Goal: Task Accomplishment & Management: Manage account settings

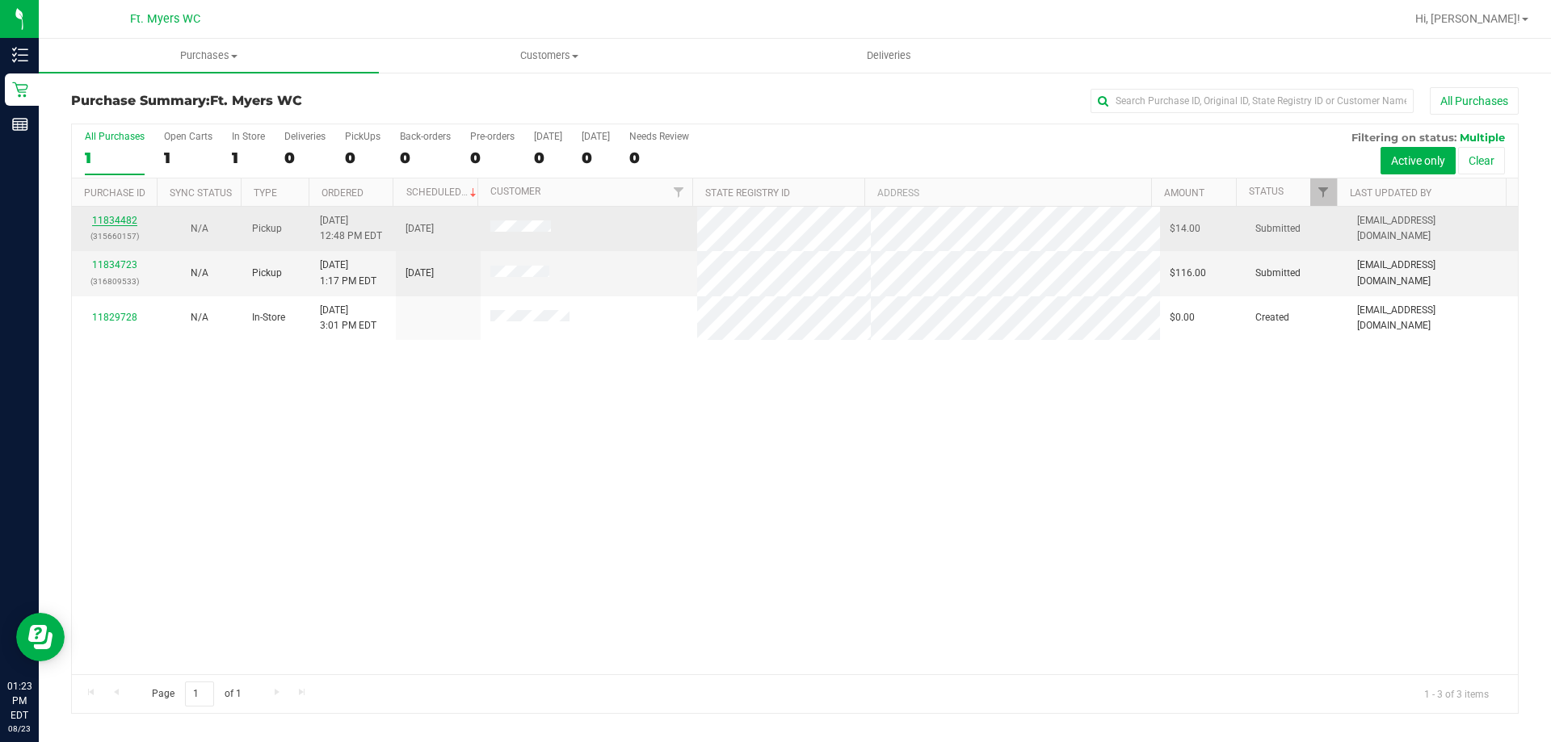
click at [123, 222] on link "11834482" at bounding box center [114, 220] width 45 height 11
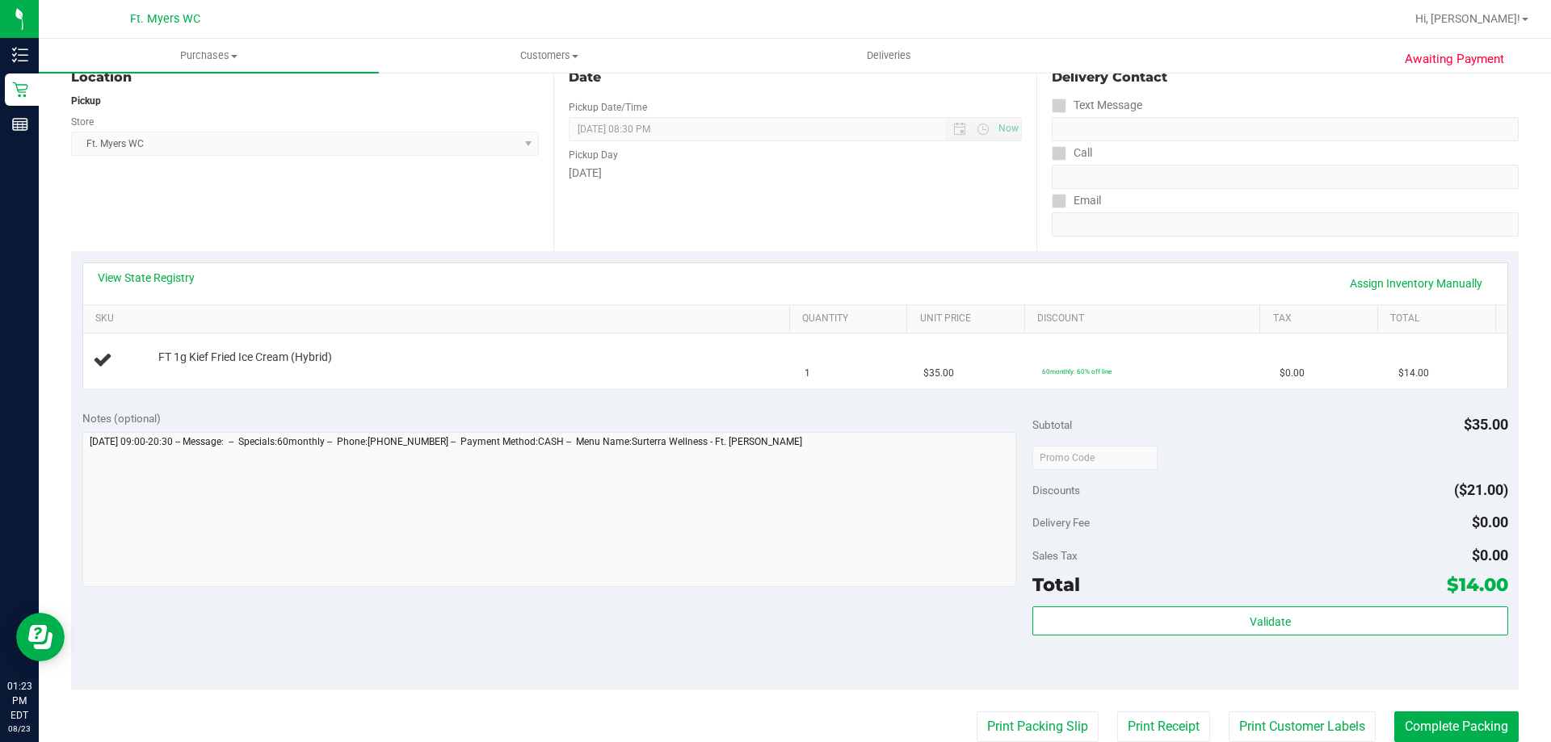
scroll to position [242, 0]
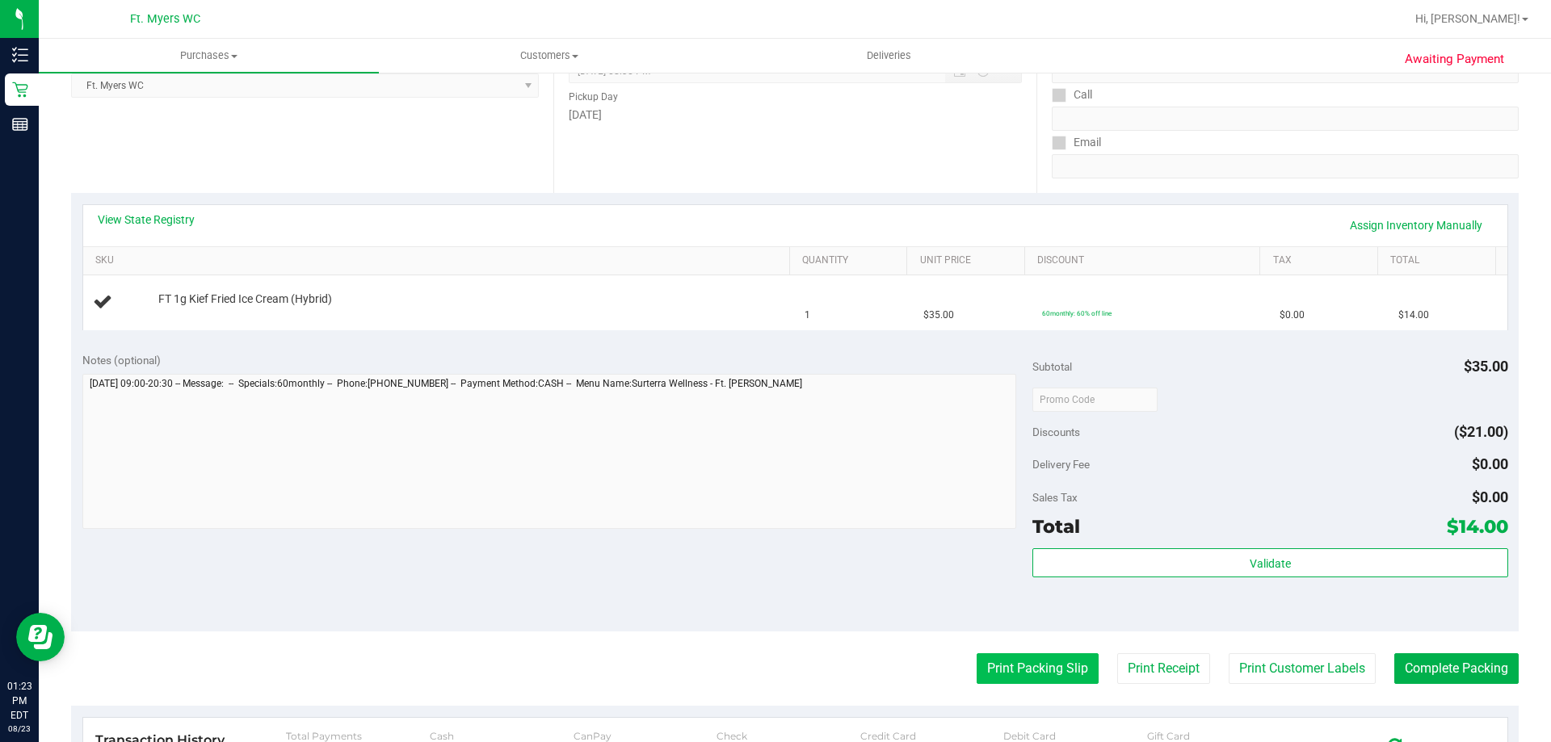
click at [1012, 663] on button "Print Packing Slip" at bounding box center [1038, 668] width 122 height 31
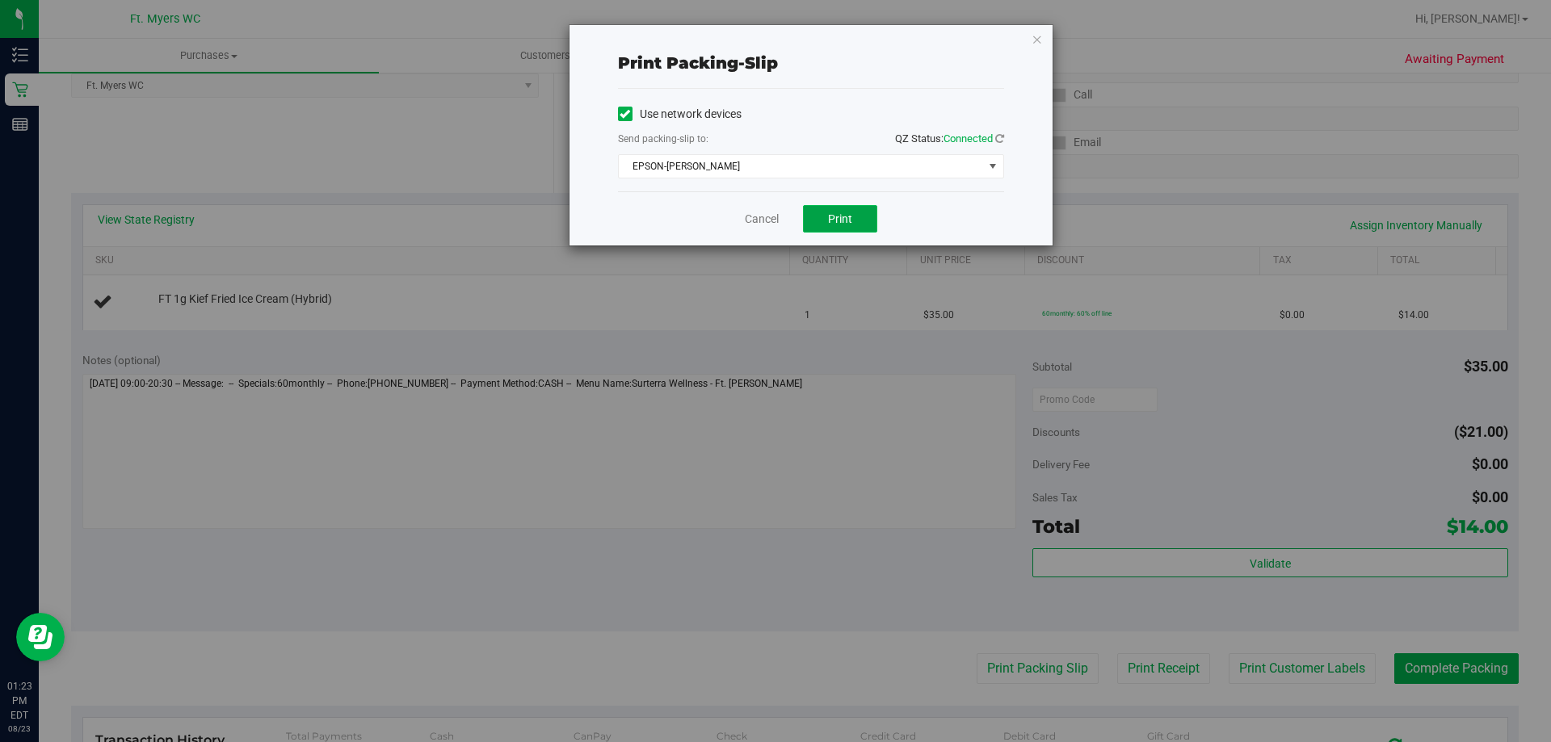
click at [838, 215] on span "Print" at bounding box center [840, 218] width 24 height 13
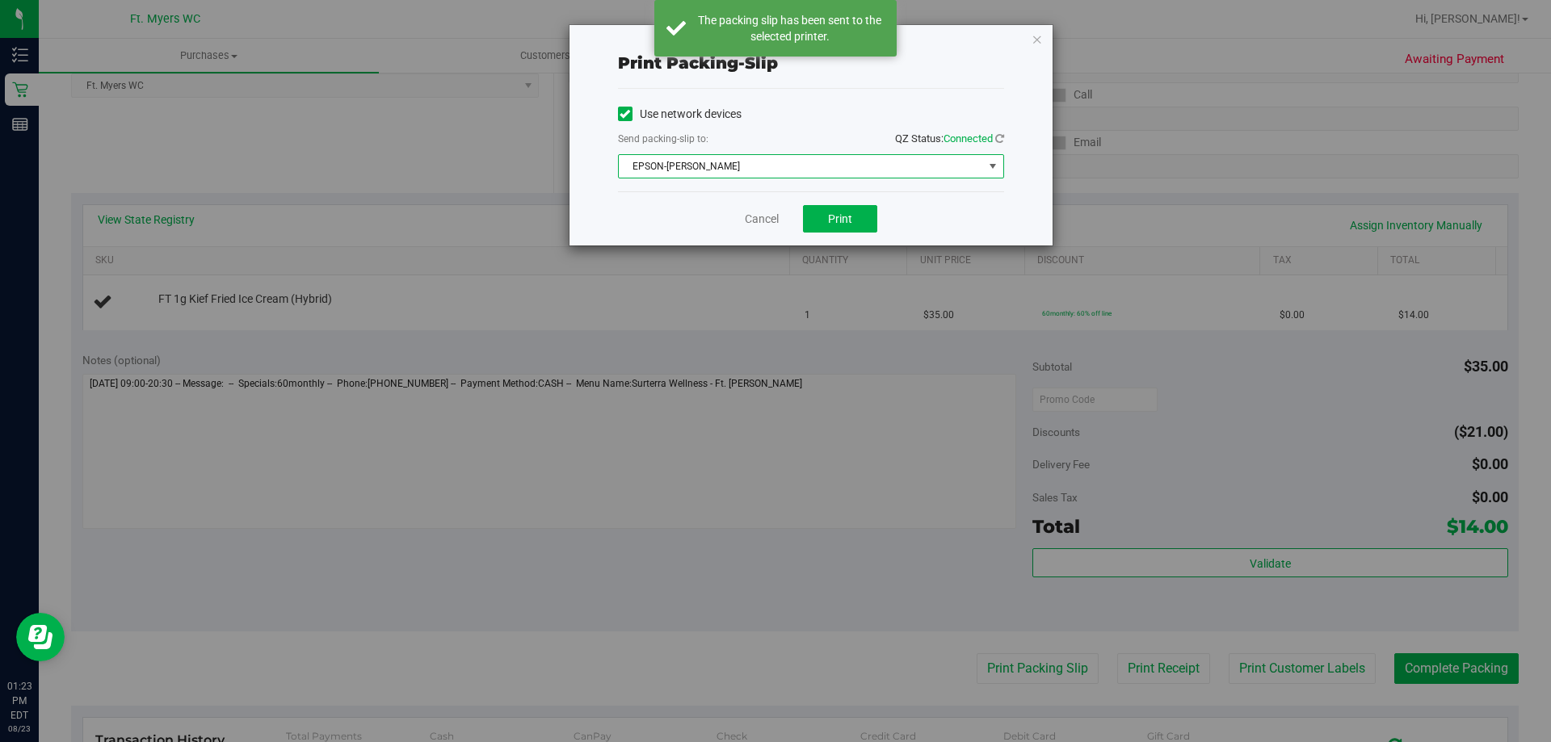
click at [960, 170] on span "EPSON-[PERSON_NAME]" at bounding box center [801, 166] width 364 height 23
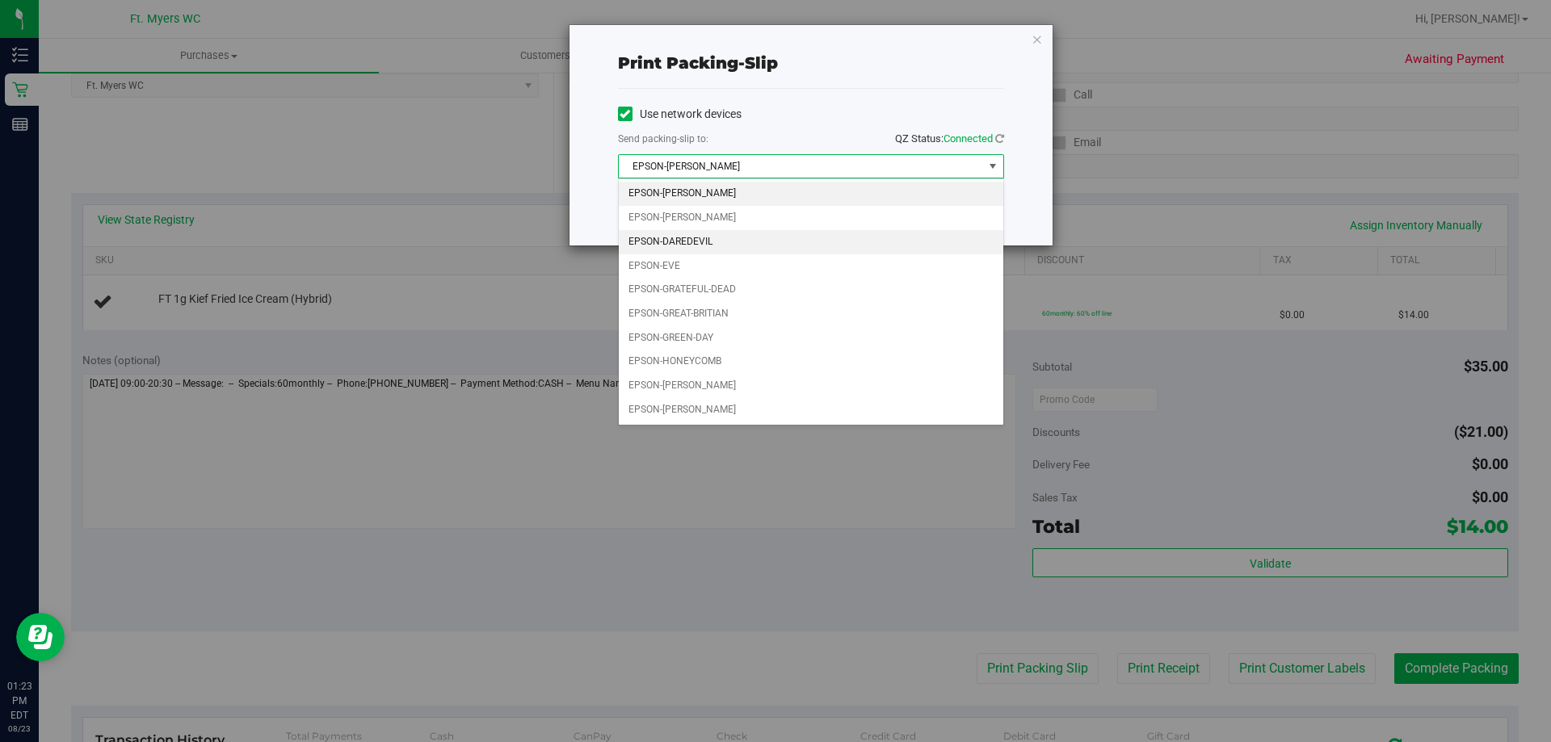
click at [809, 246] on li "EPSON-DAREDEVIL" at bounding box center [811, 242] width 384 height 24
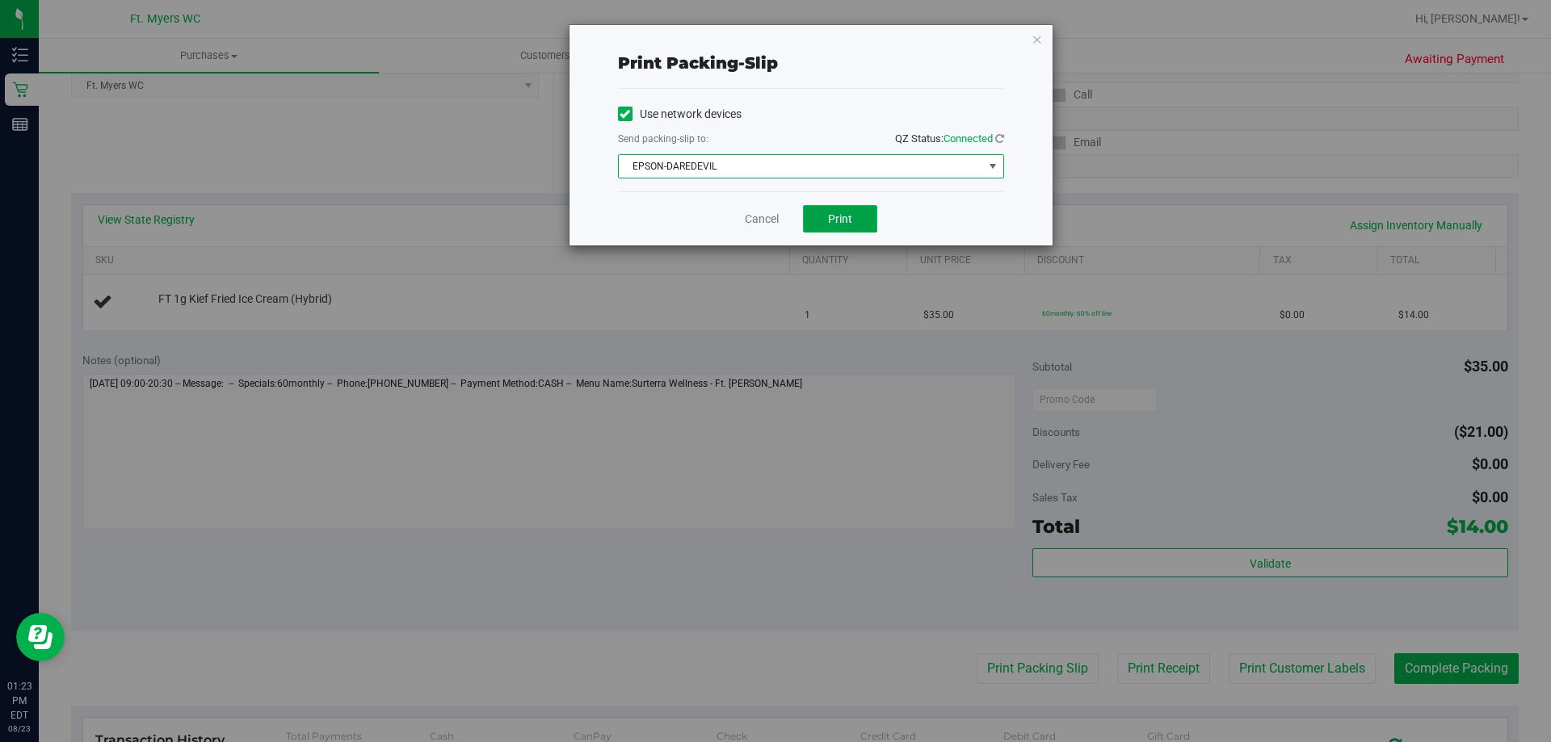
click at [861, 221] on button "Print" at bounding box center [840, 218] width 74 height 27
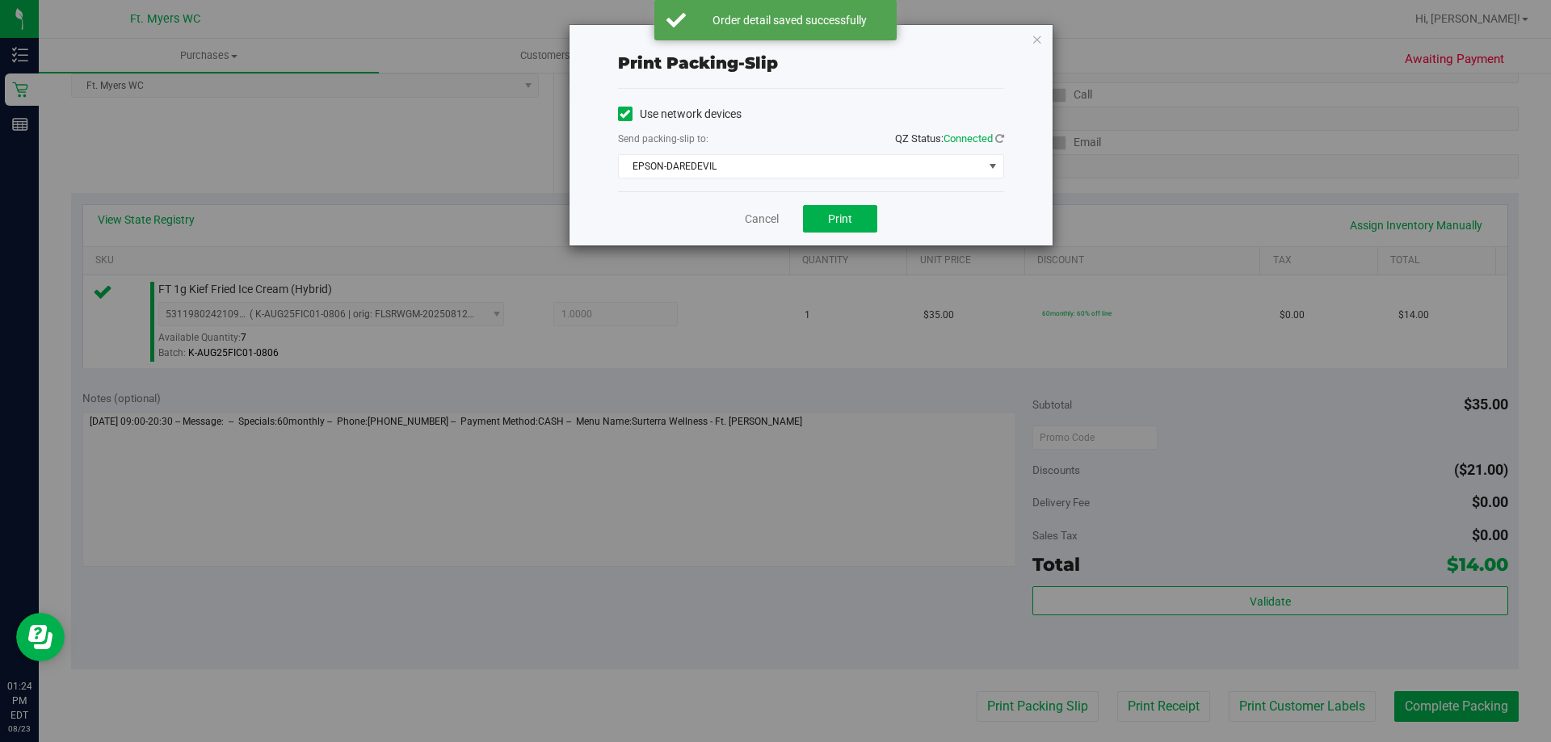
click at [1044, 37] on div "Print packing-slip Use network devices Send packing-slip to: QZ Status: Connect…" at bounding box center [810, 135] width 483 height 221
click at [1033, 40] on icon "button" at bounding box center [1036, 38] width 11 height 19
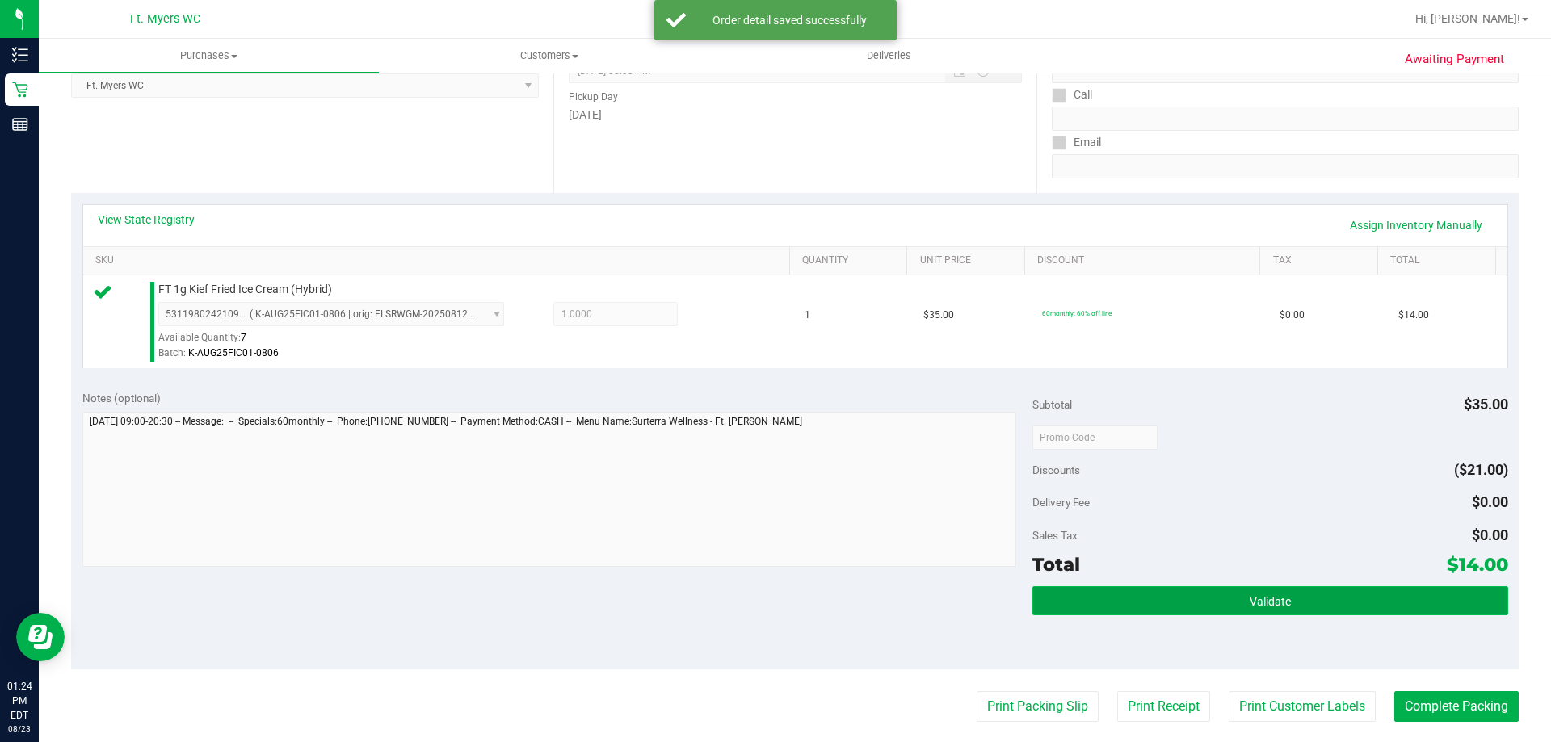
click at [1266, 591] on button "Validate" at bounding box center [1269, 600] width 475 height 29
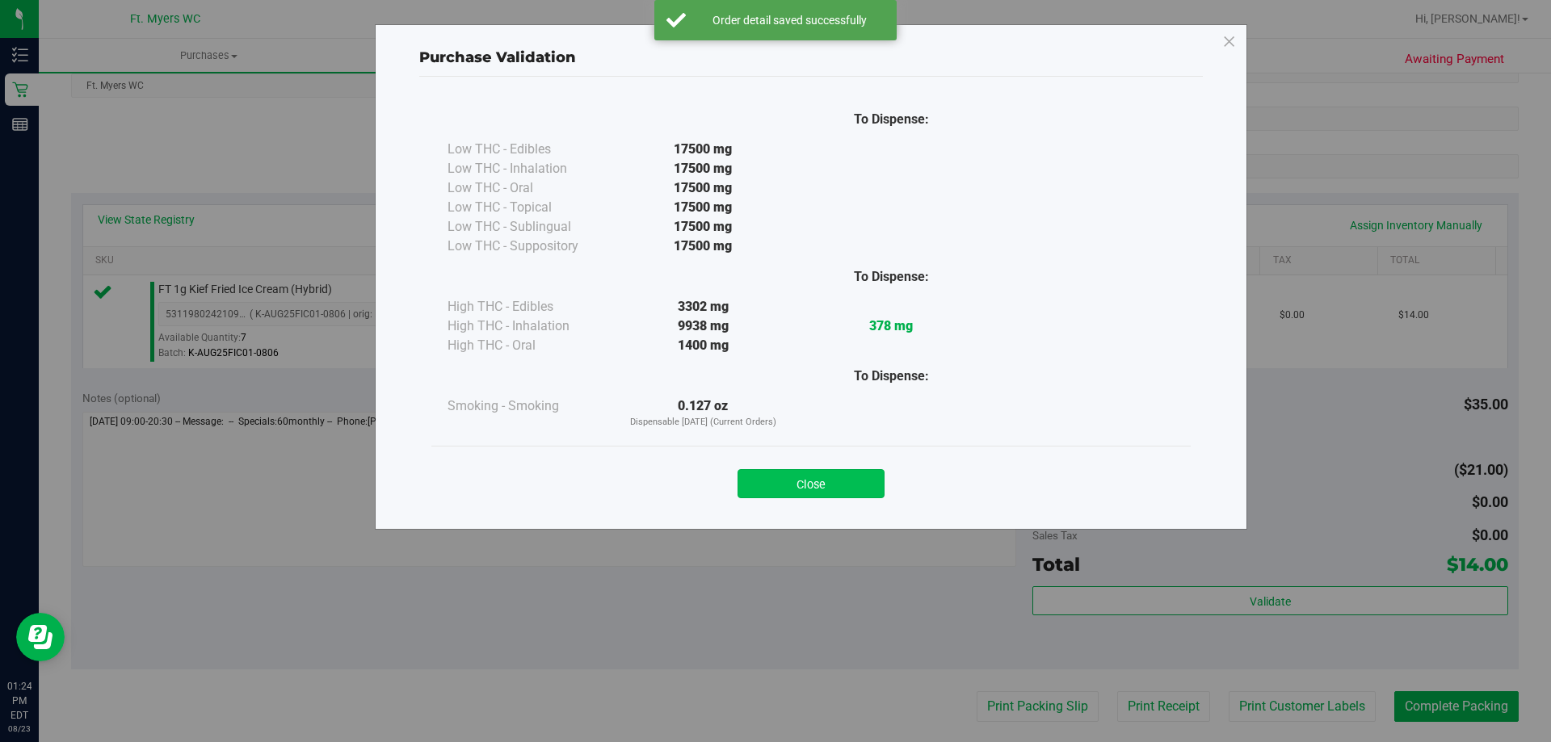
click at [830, 478] on button "Close" at bounding box center [810, 483] width 147 height 29
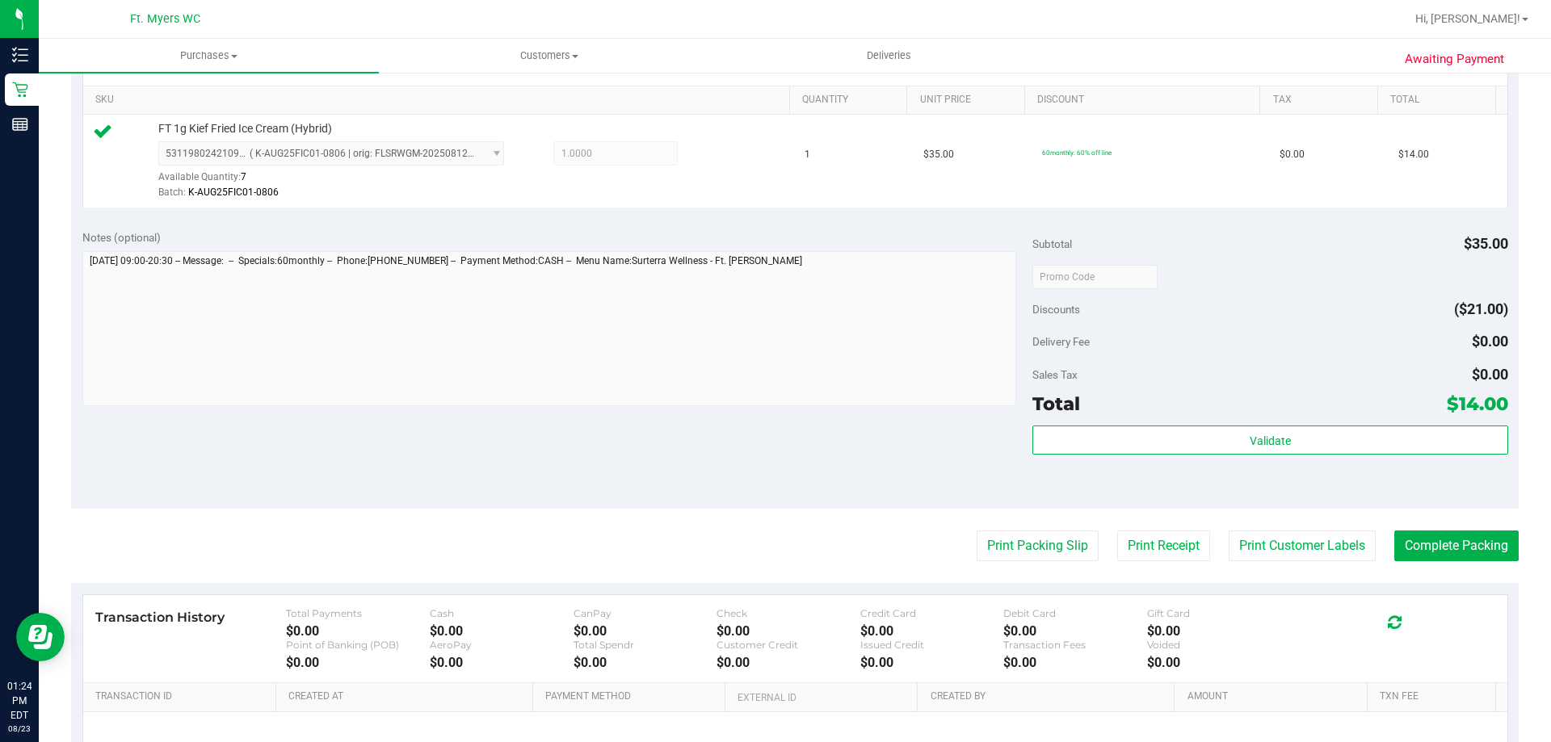
scroll to position [404, 0]
click at [1435, 547] on button "Complete Packing" at bounding box center [1456, 545] width 124 height 31
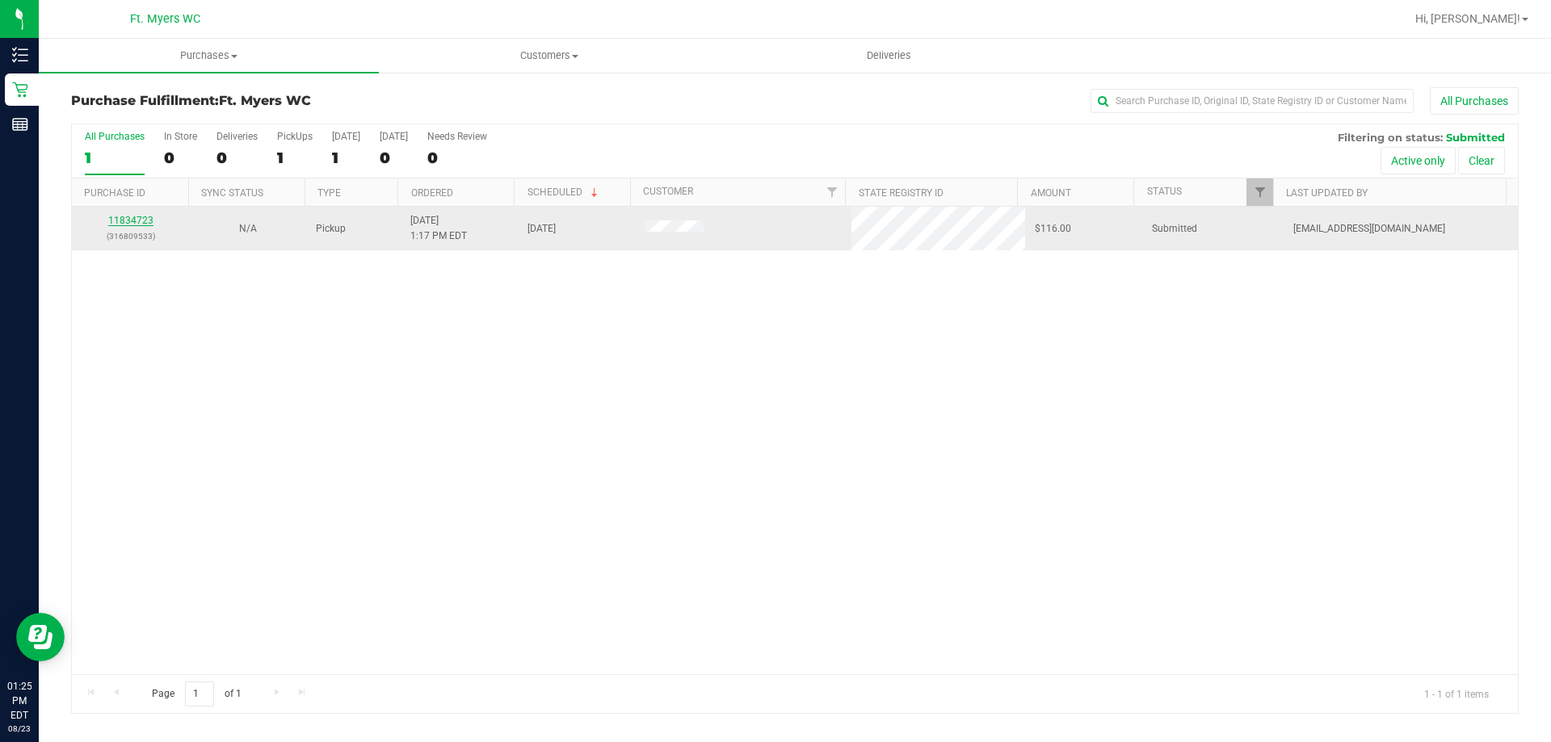
click at [134, 221] on link "11834723" at bounding box center [130, 220] width 45 height 11
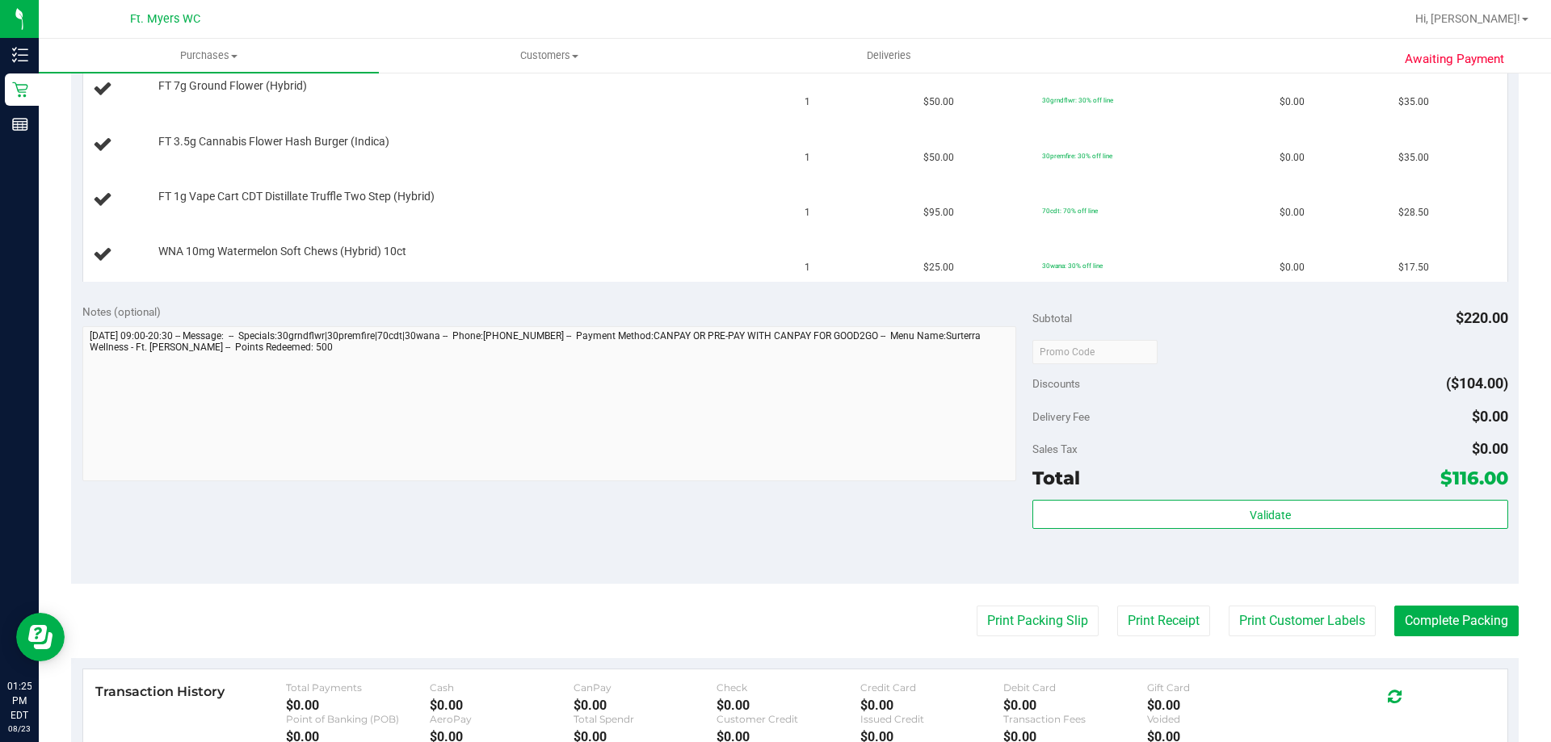
scroll to position [485, 0]
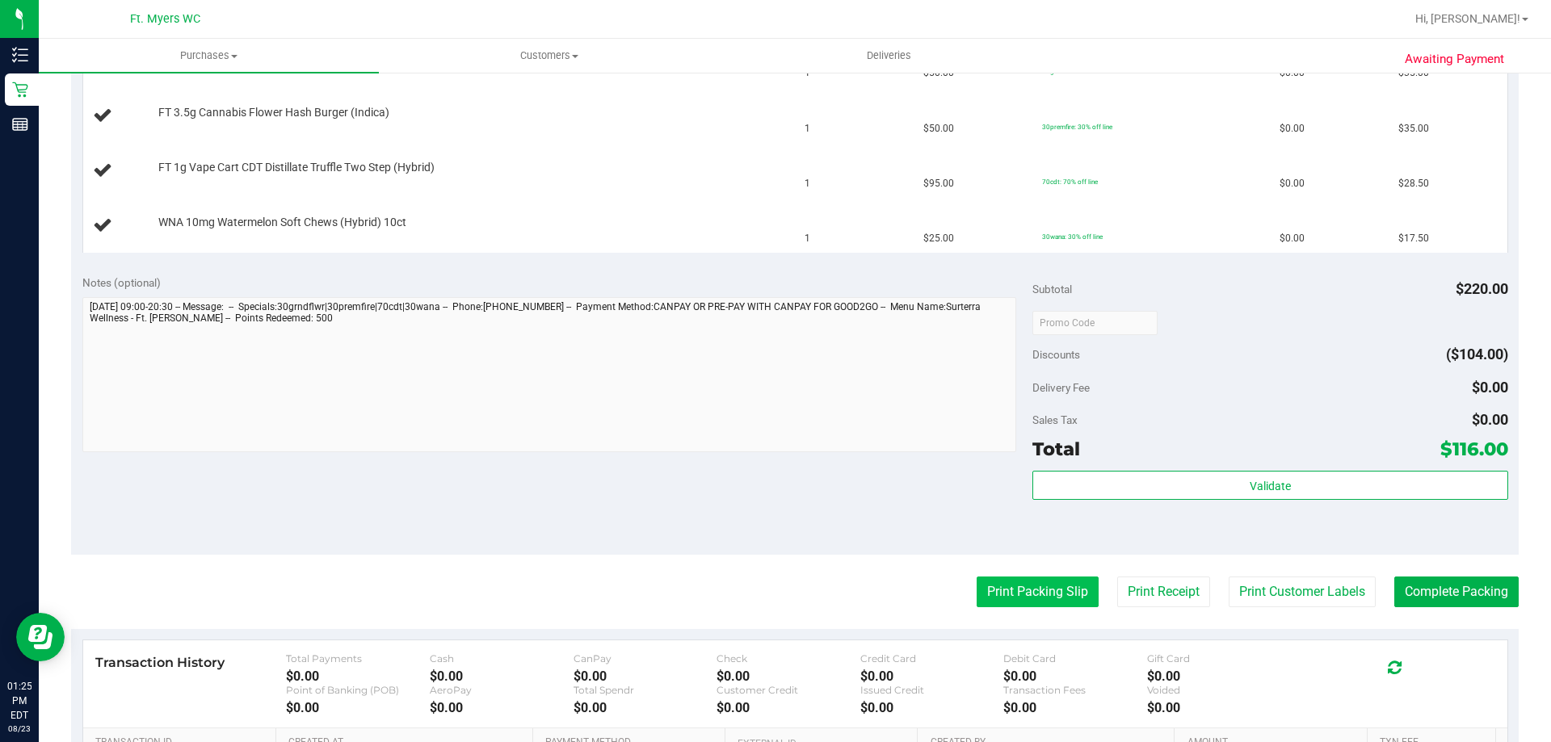
click at [981, 594] on button "Print Packing Slip" at bounding box center [1038, 592] width 122 height 31
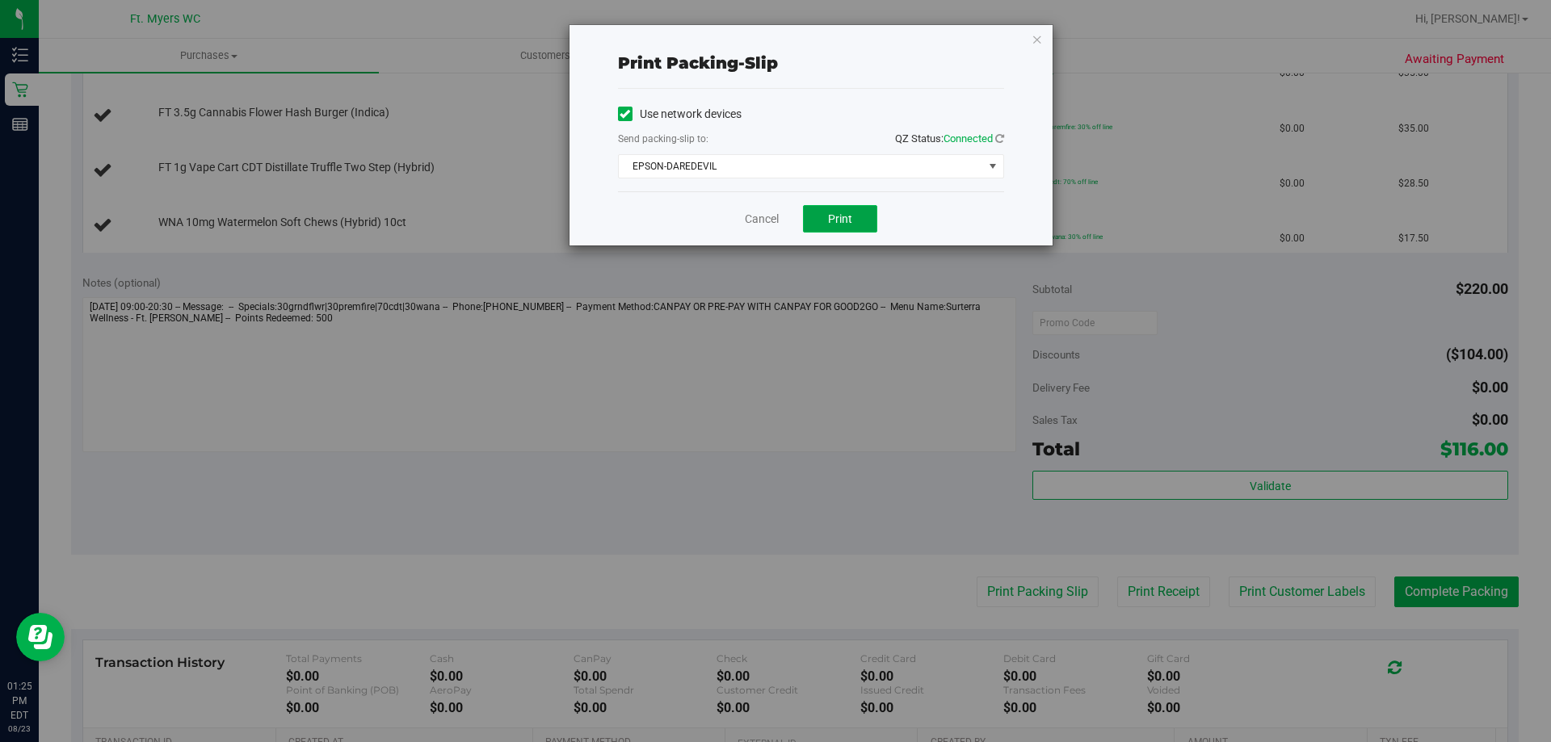
click at [834, 226] on button "Print" at bounding box center [840, 218] width 74 height 27
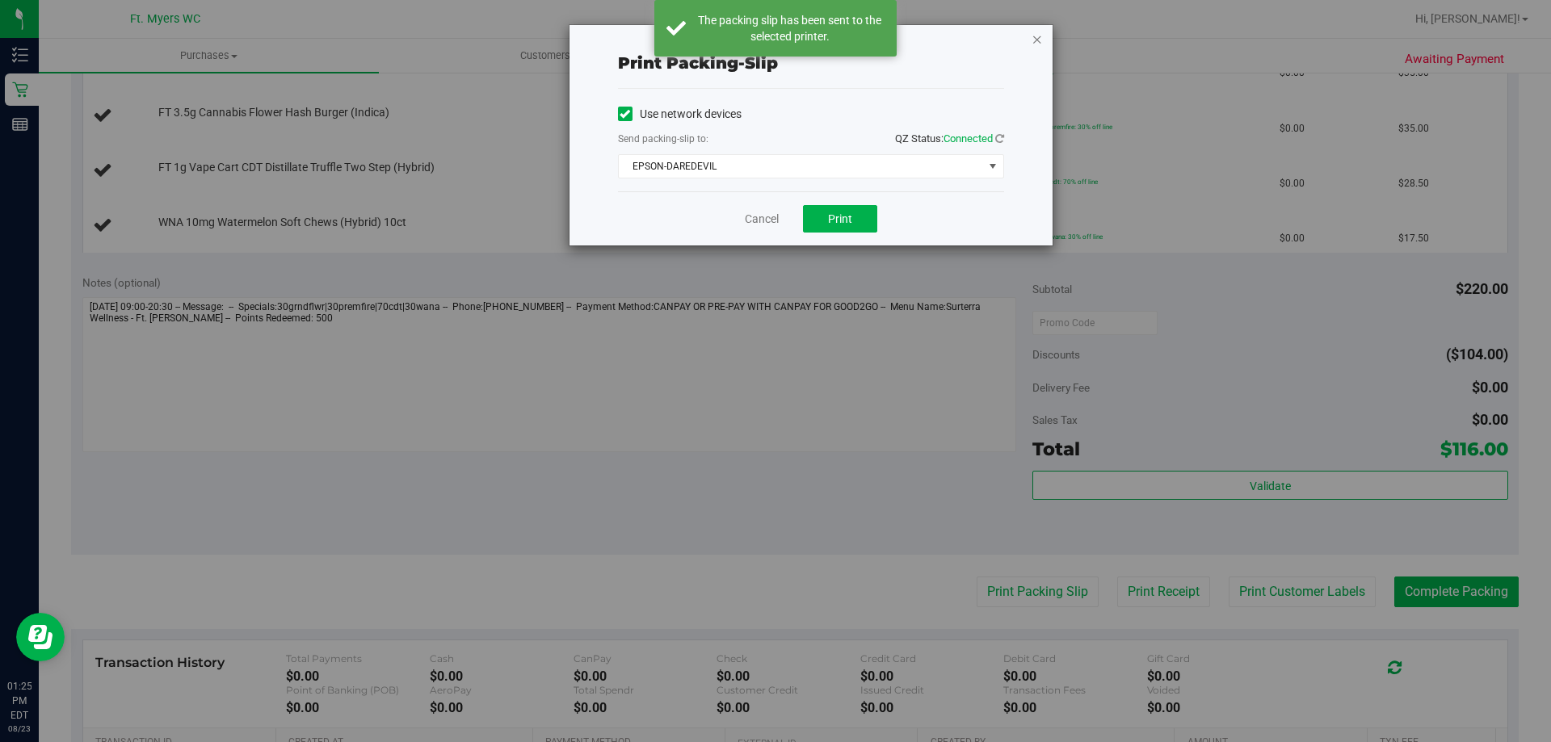
click at [1040, 37] on icon "button" at bounding box center [1036, 38] width 11 height 19
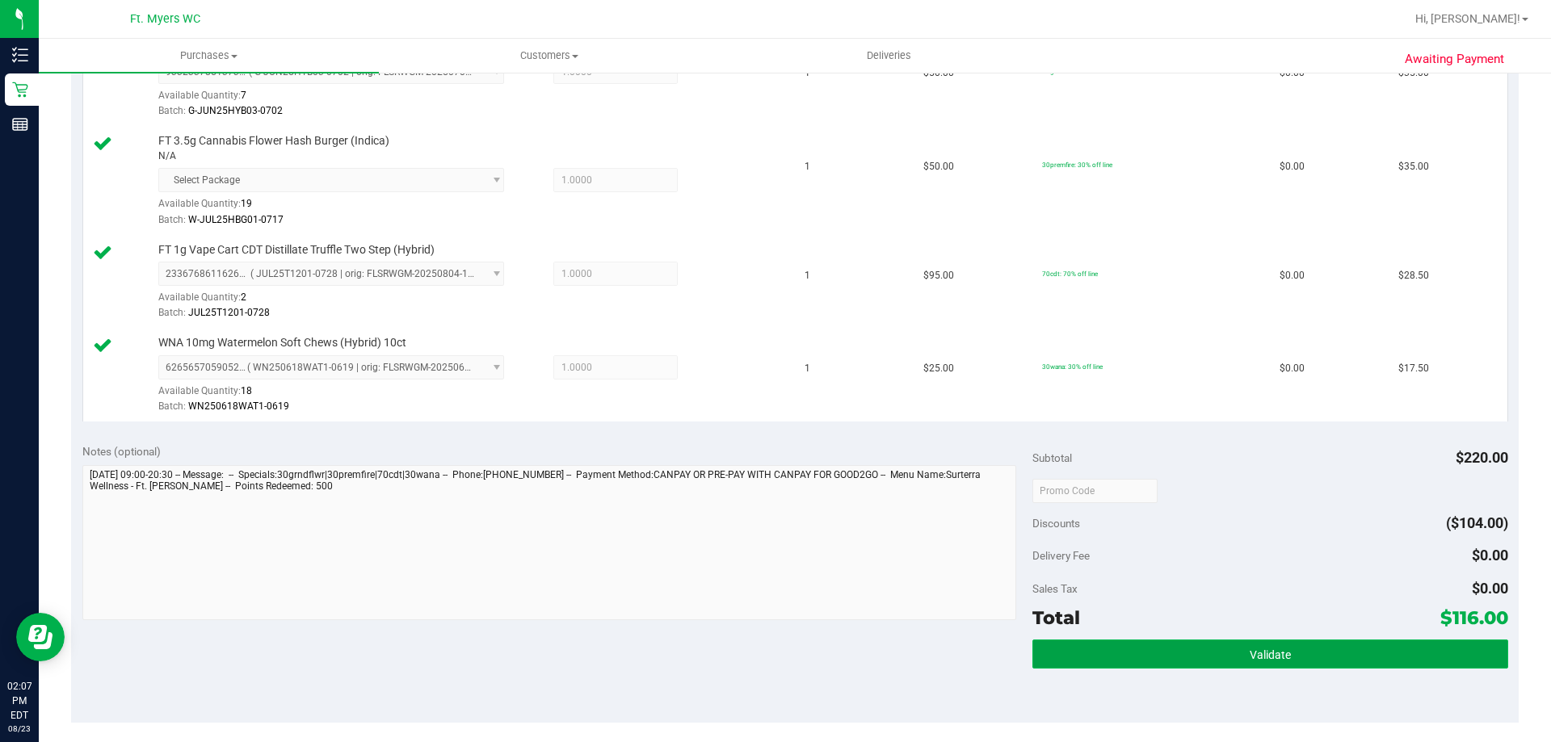
click at [1187, 649] on button "Validate" at bounding box center [1269, 654] width 475 height 29
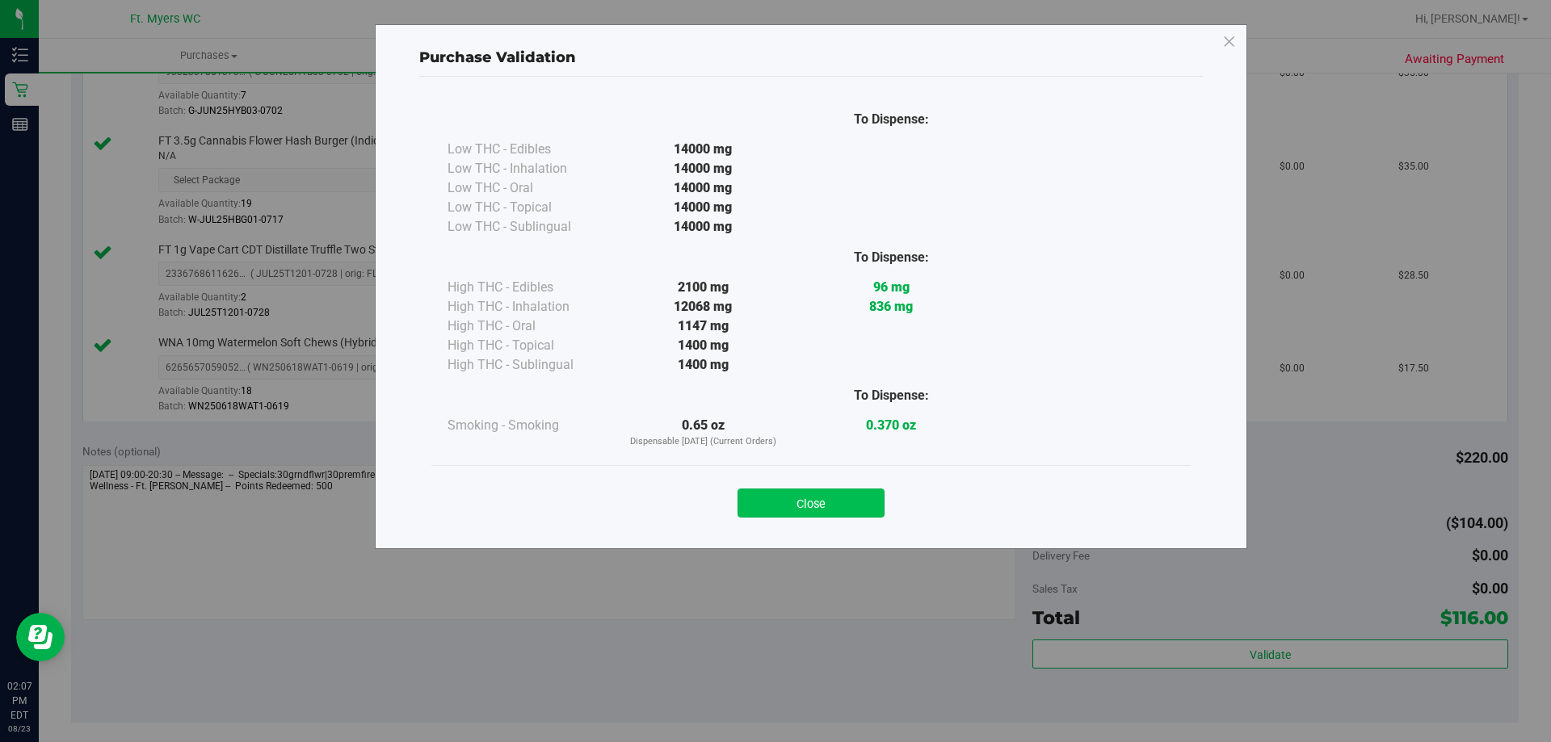
click at [852, 510] on button "Close" at bounding box center [810, 503] width 147 height 29
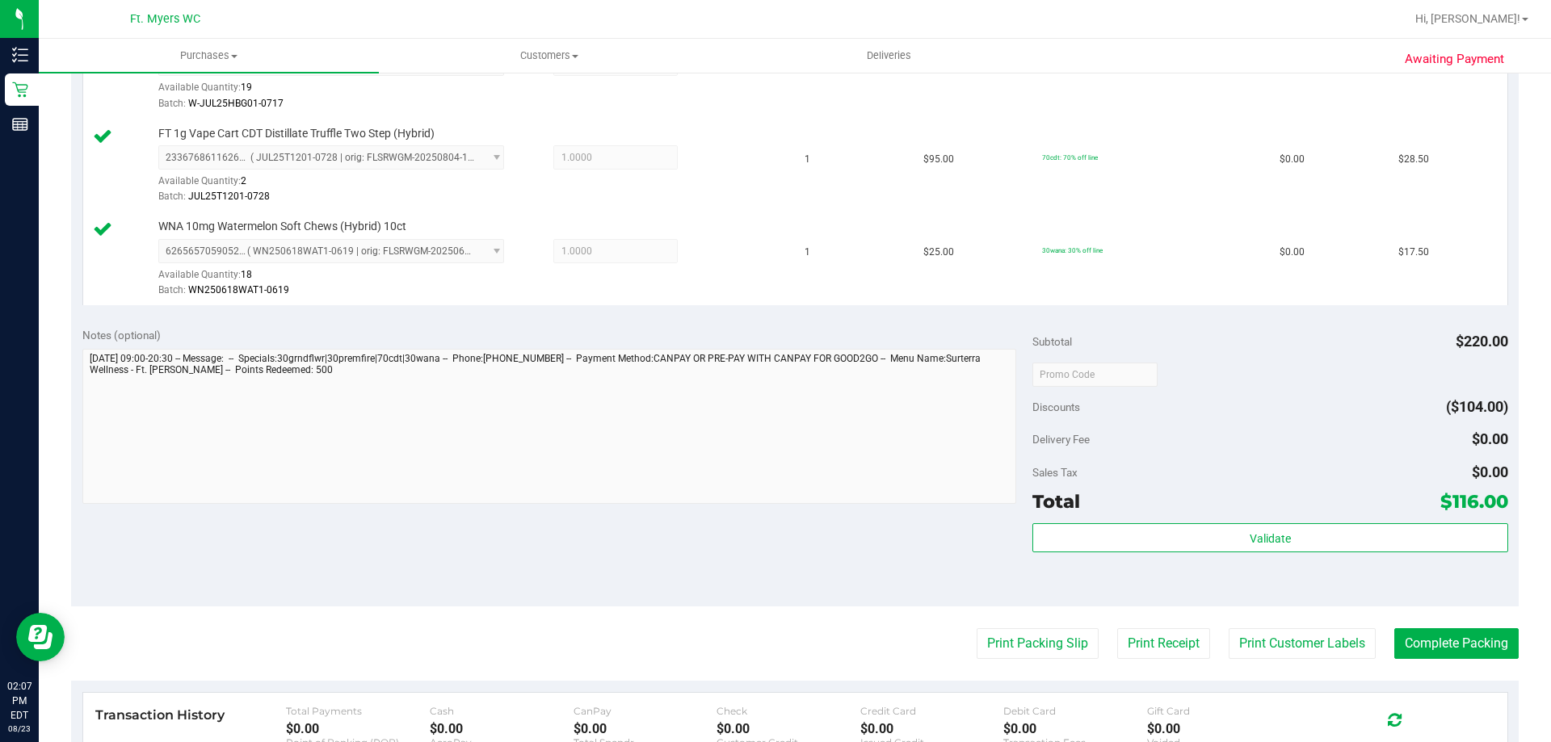
scroll to position [808, 0]
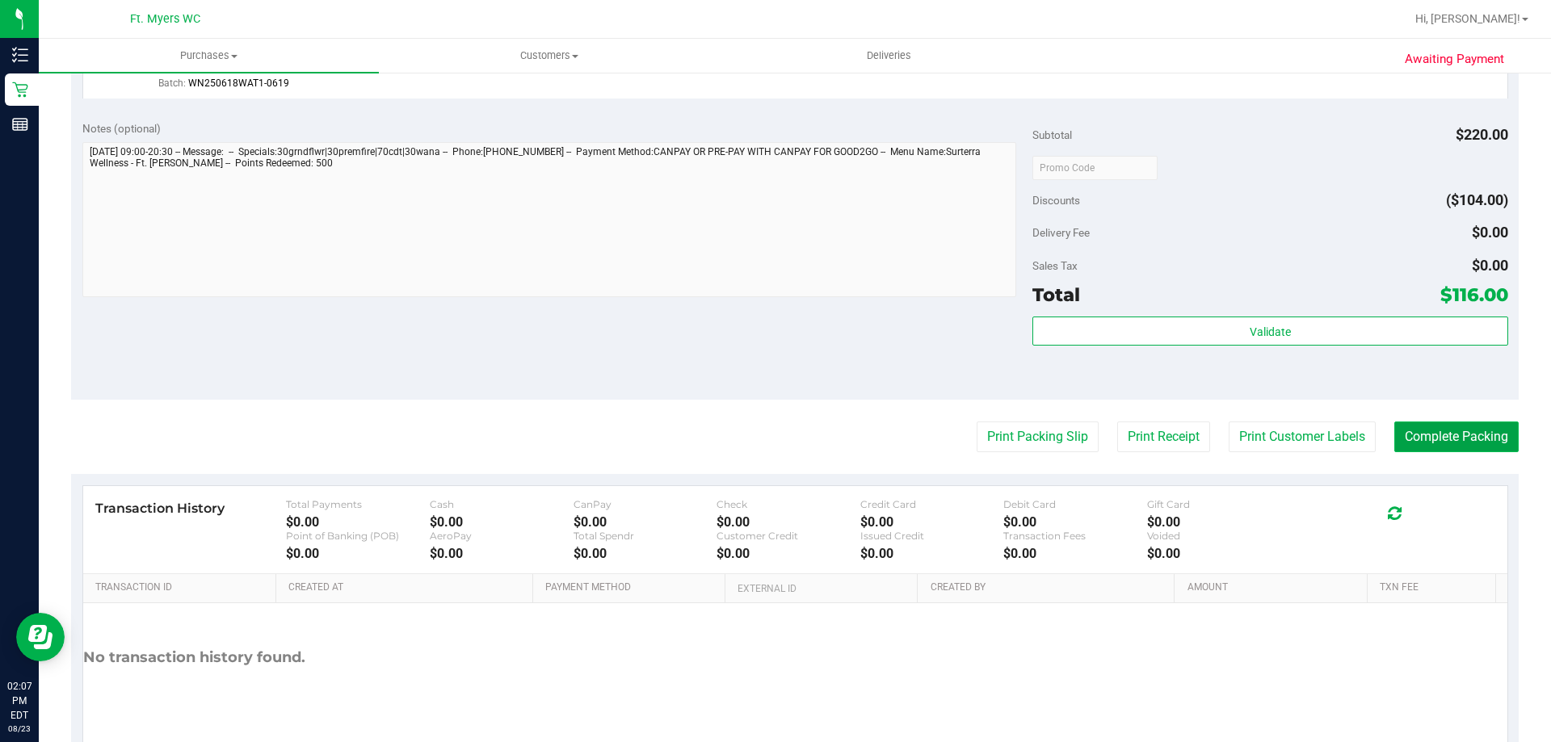
click at [1447, 434] on button "Complete Packing" at bounding box center [1456, 437] width 124 height 31
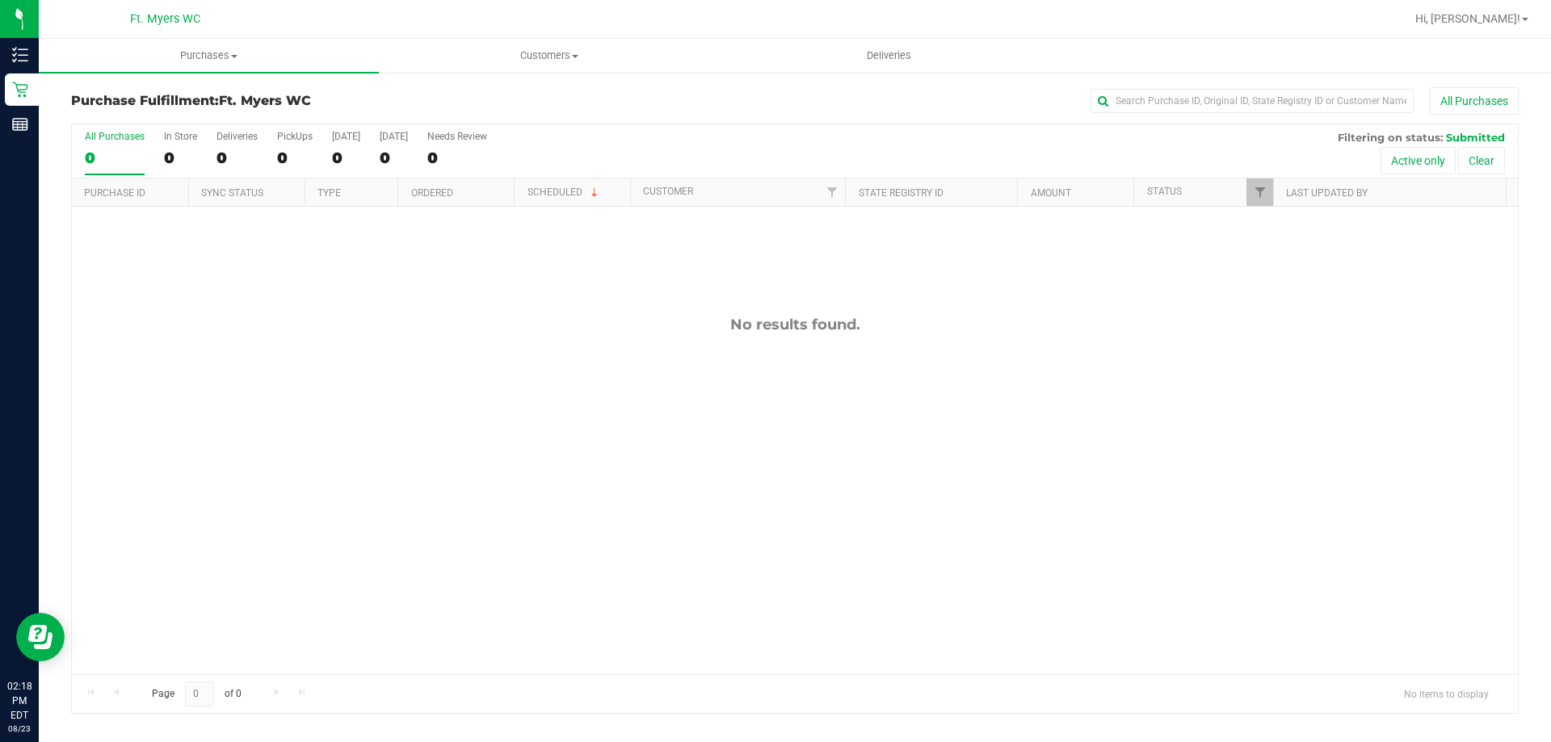
click at [762, 474] on div "No results found." at bounding box center [795, 495] width 1446 height 577
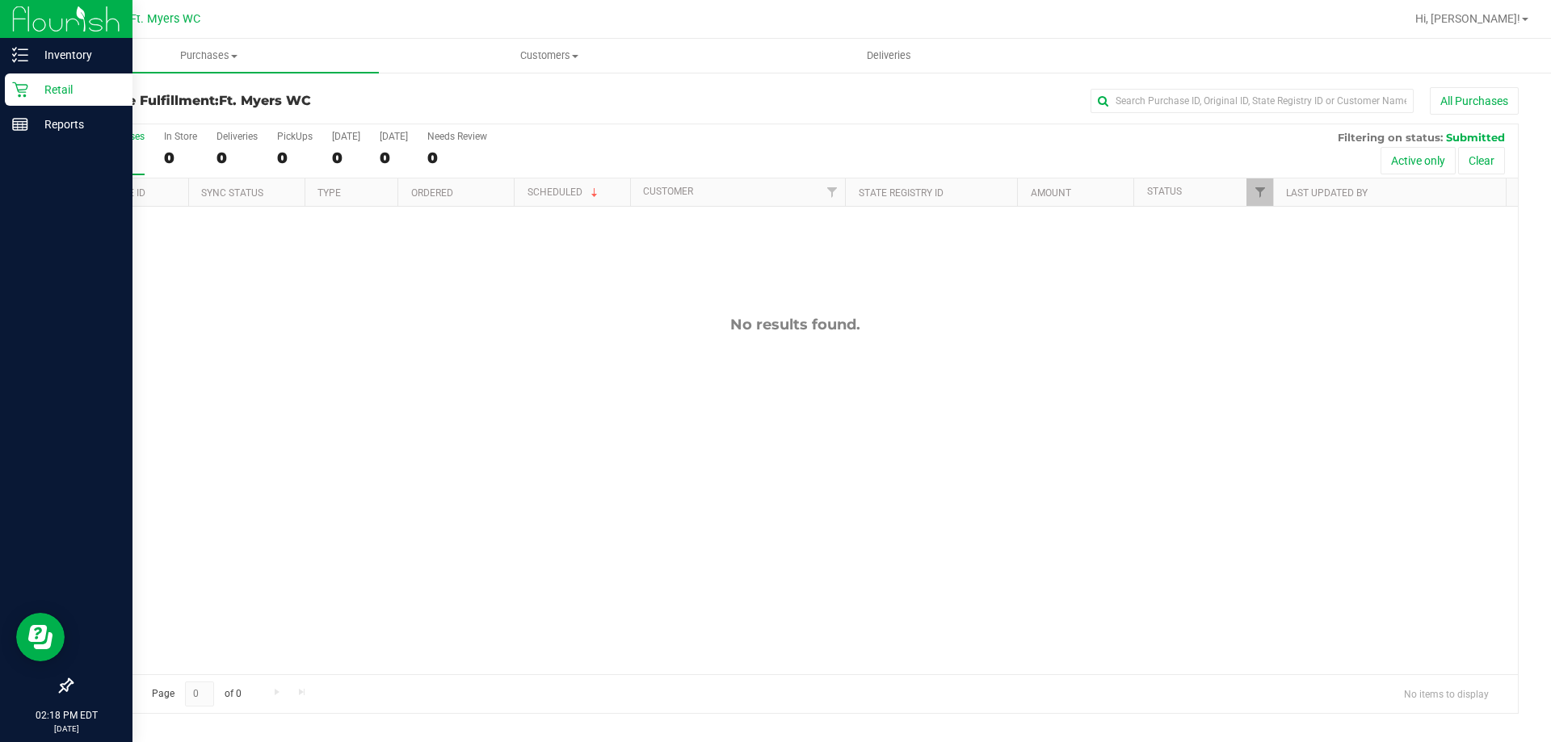
click at [69, 99] on div "Retail" at bounding box center [69, 90] width 128 height 32
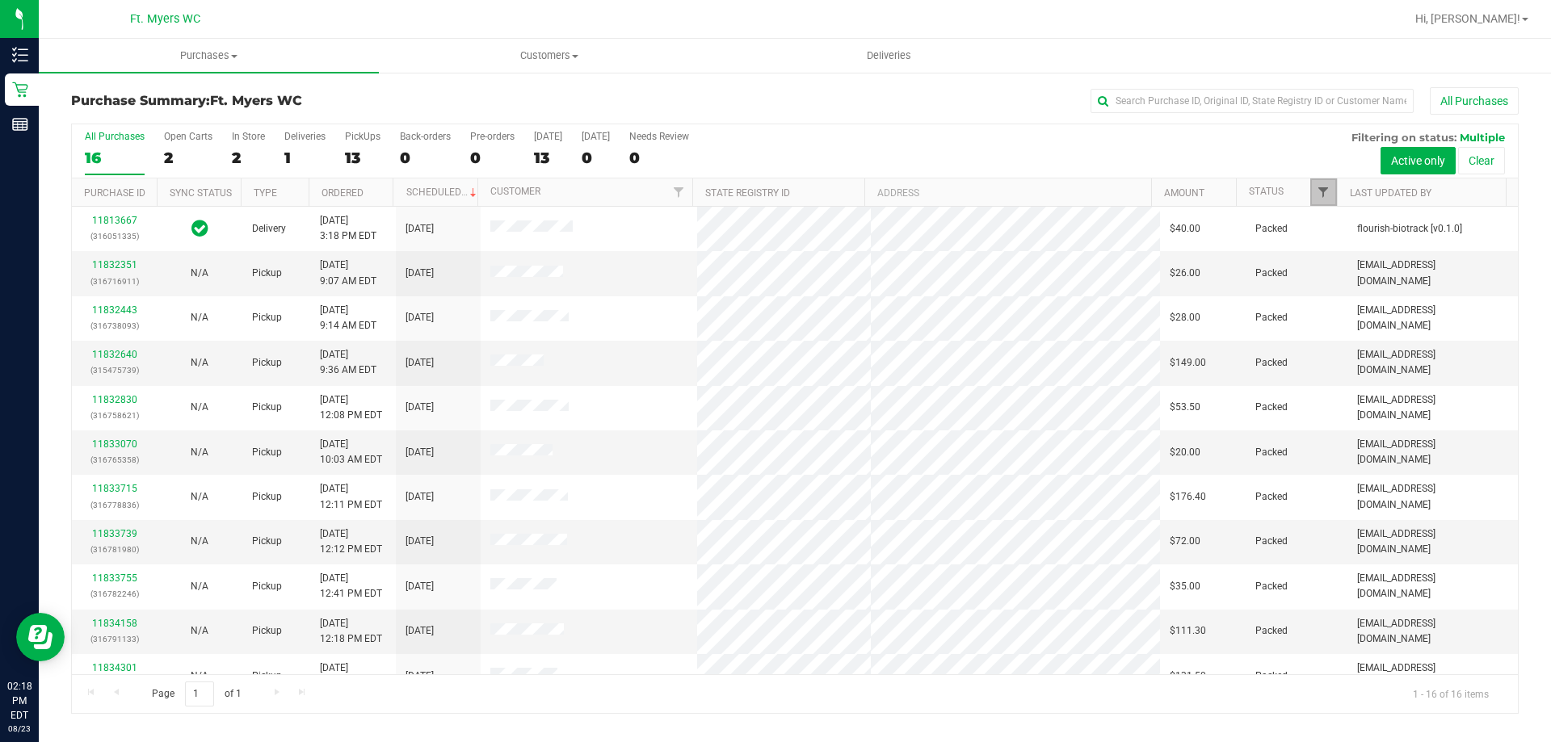
click at [1328, 196] on span "Filter" at bounding box center [1323, 192] width 13 height 13
click at [1259, 179] on th "Status" at bounding box center [1286, 193] width 101 height 28
click at [1290, 192] on span at bounding box center [1295, 192] width 13 height 13
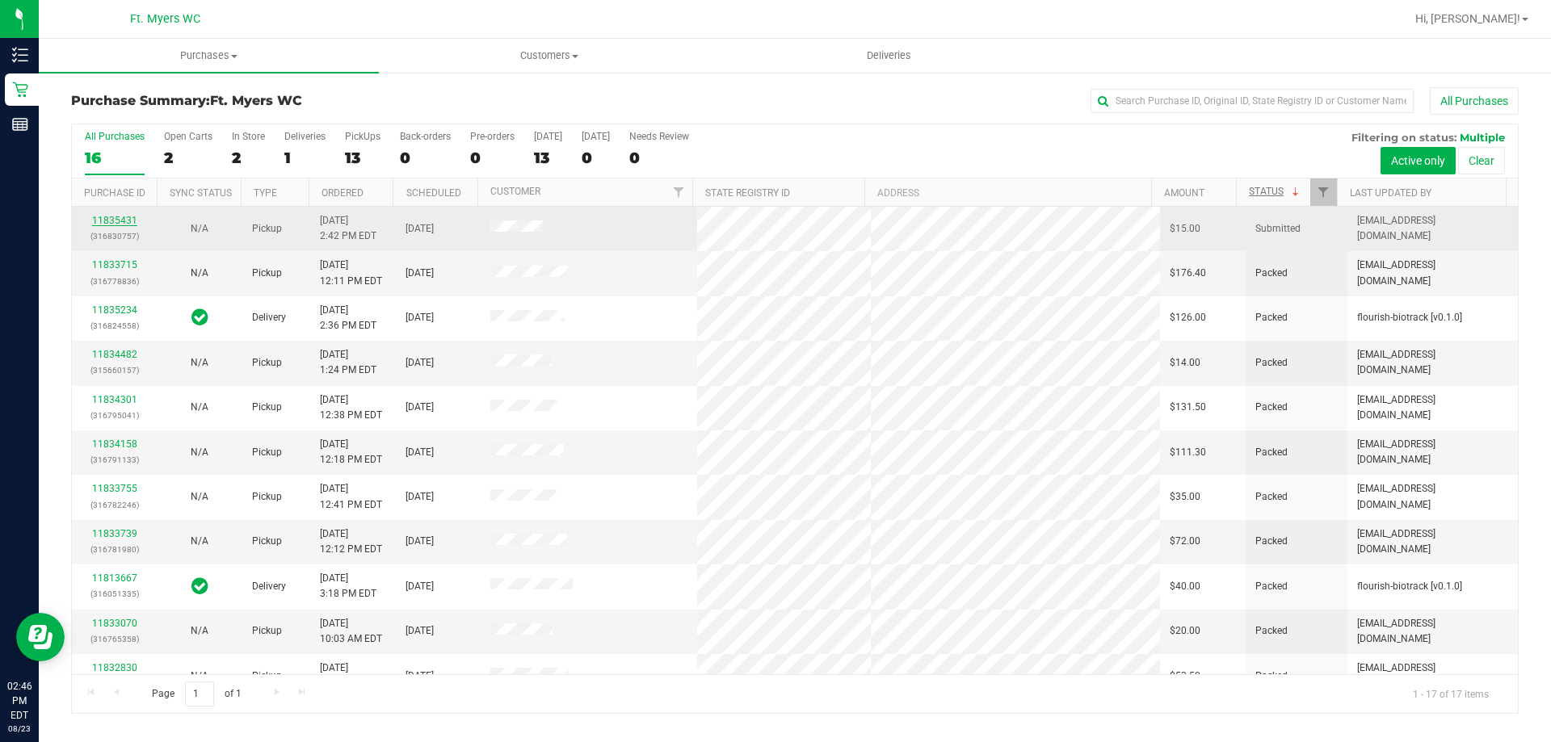
click at [107, 225] on link "11835431" at bounding box center [114, 220] width 45 height 11
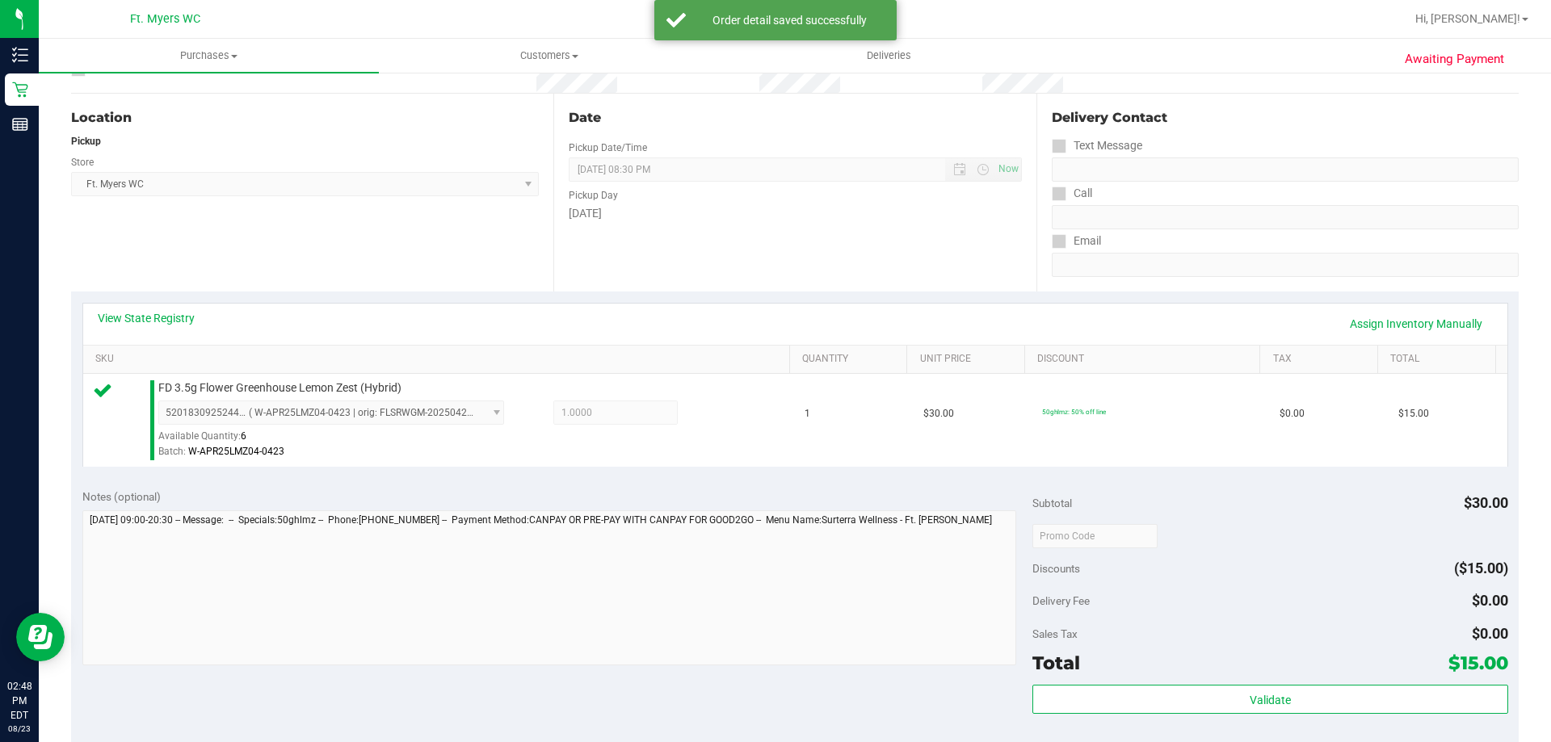
scroll to position [323, 0]
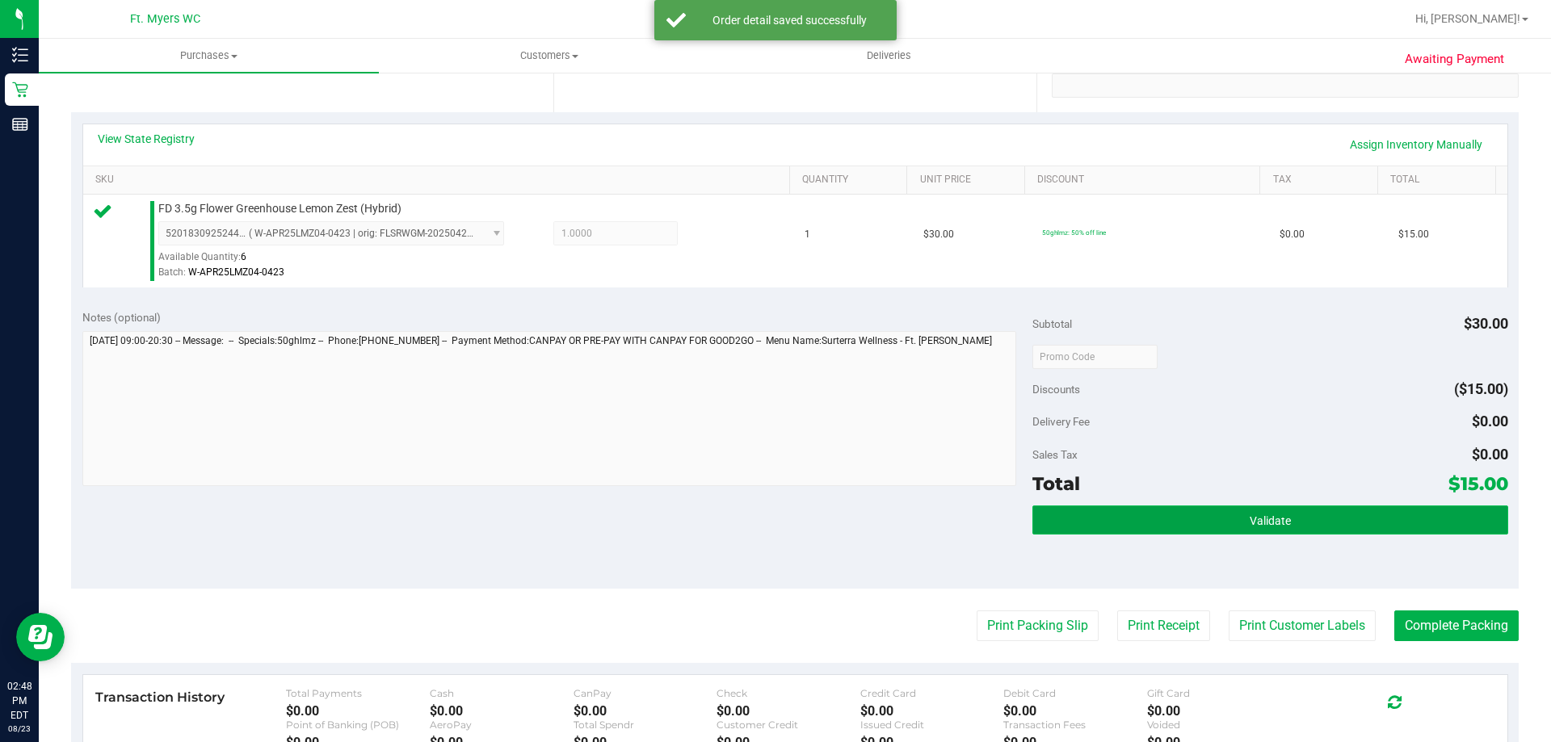
click at [1304, 515] on button "Validate" at bounding box center [1269, 520] width 475 height 29
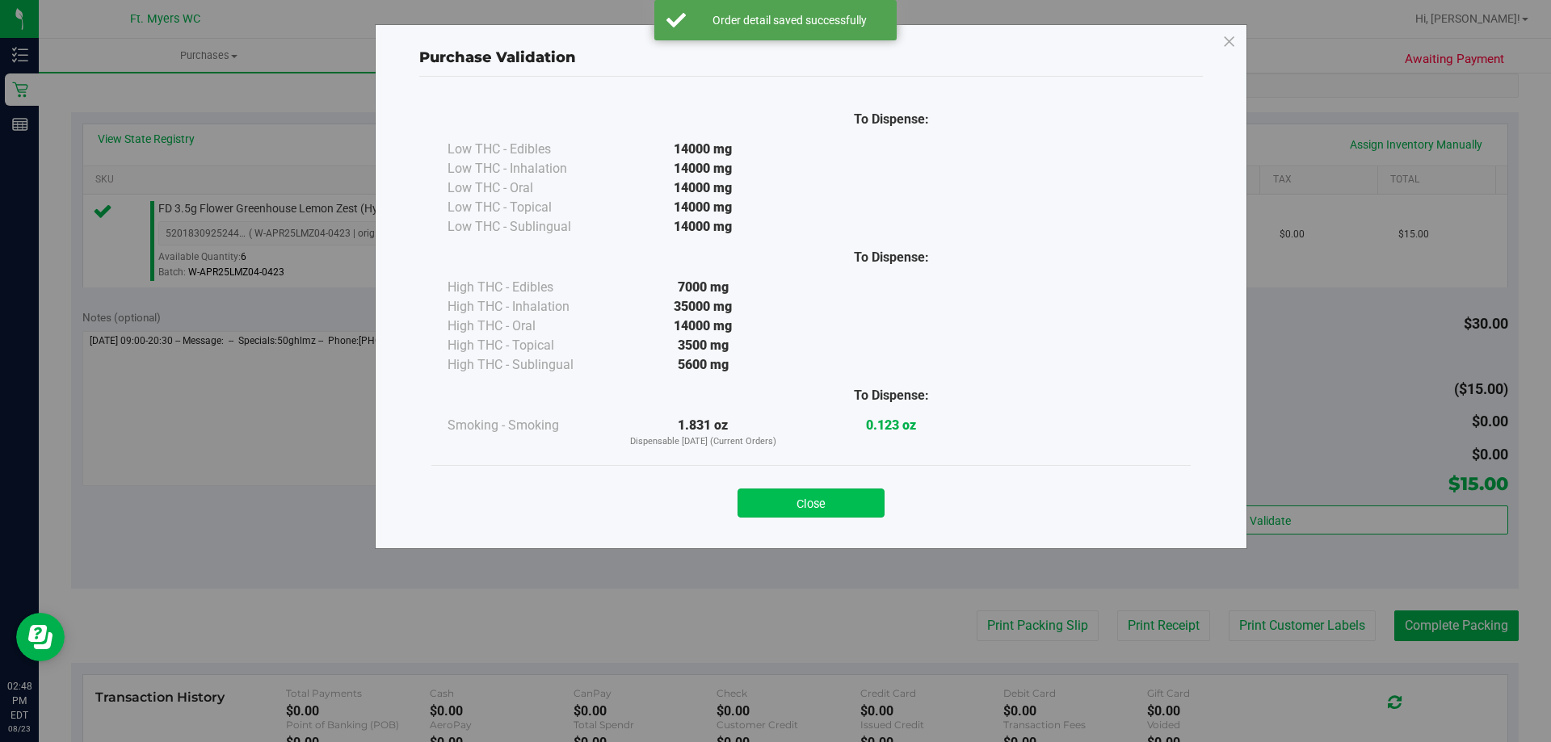
click at [813, 510] on button "Close" at bounding box center [810, 503] width 147 height 29
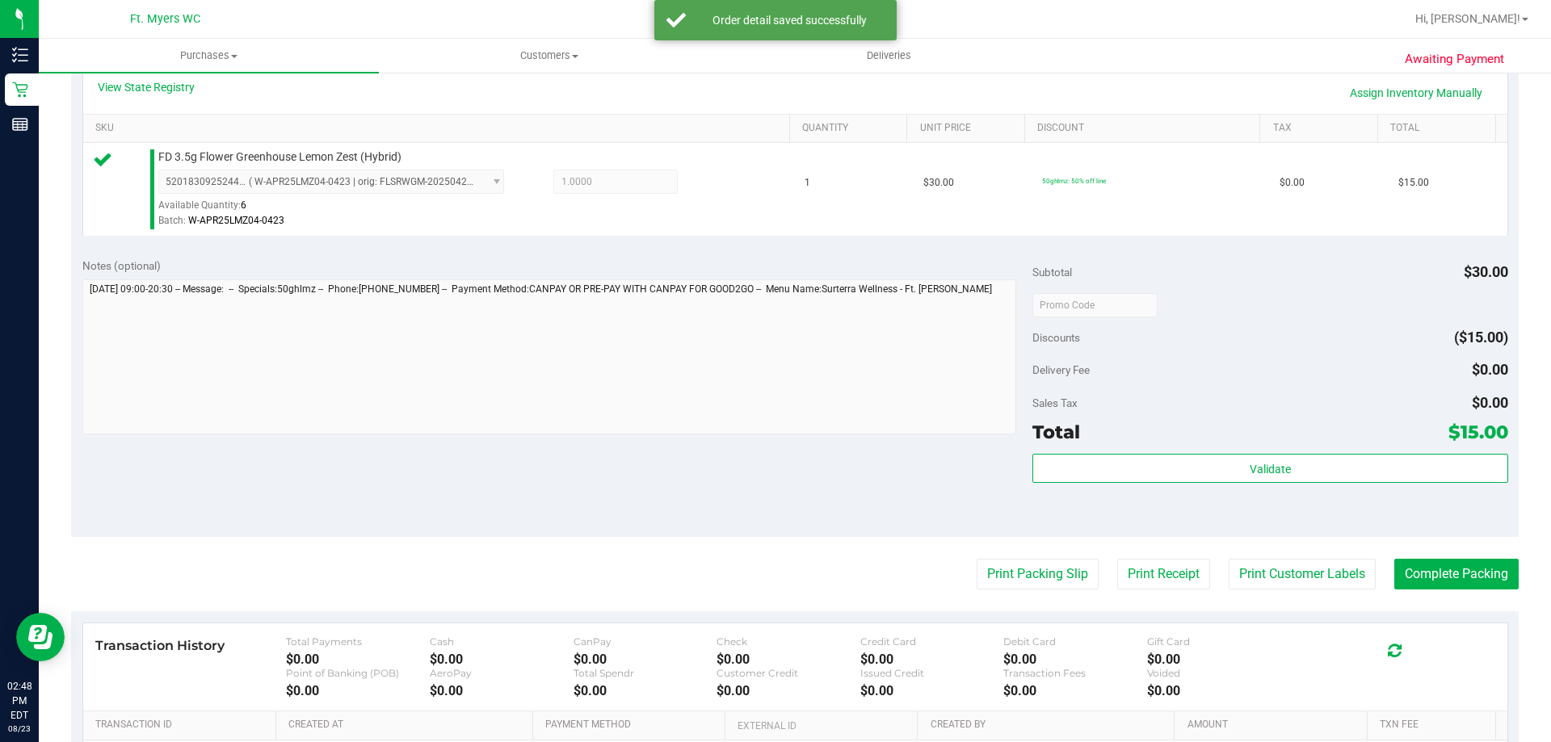
scroll to position [404, 0]
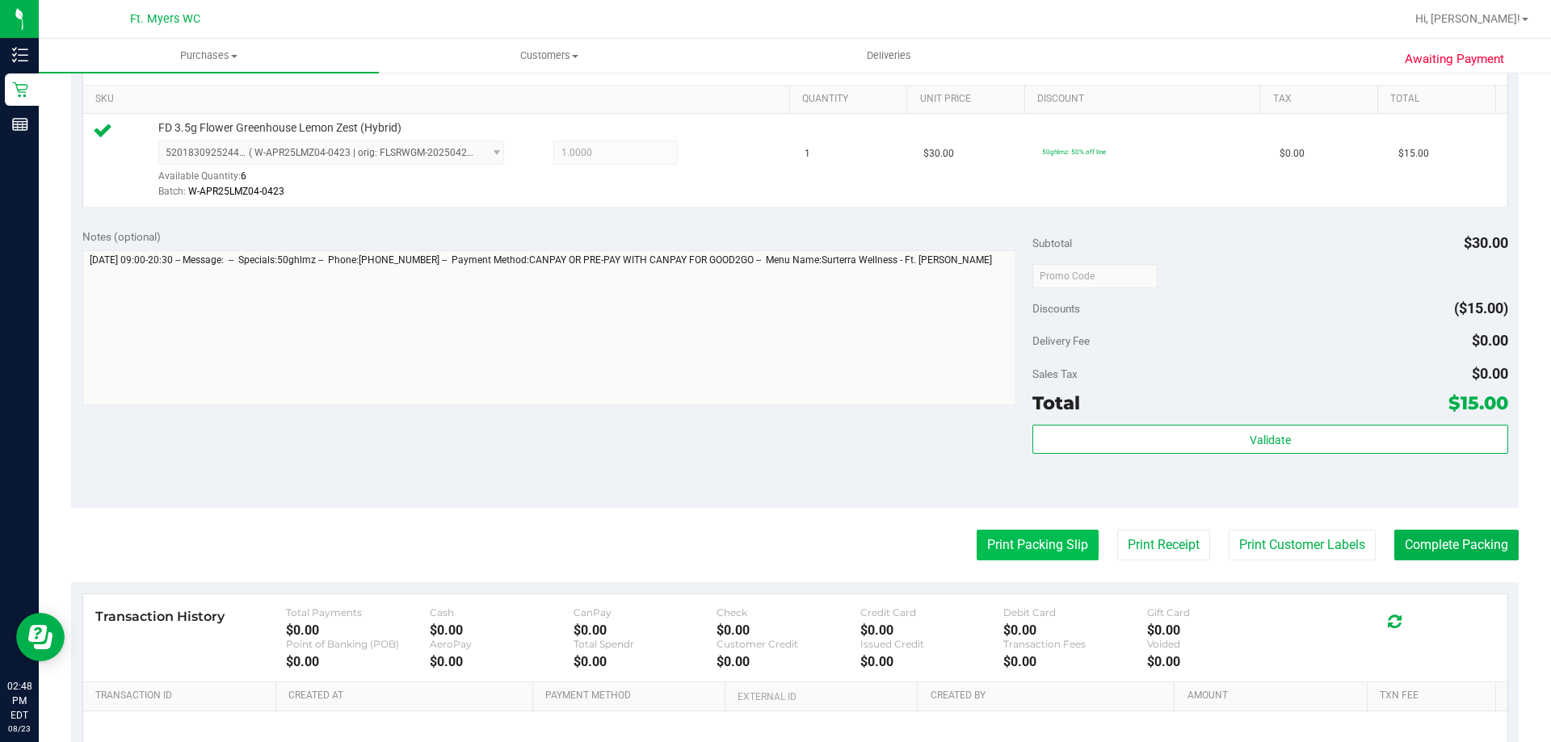
drag, startPoint x: 936, startPoint y: 533, endPoint x: 979, endPoint y: 545, distance: 44.5
click at [939, 533] on div "Print Packing Slip Print Receipt Print Customer Labels Complete Packing" at bounding box center [794, 545] width 1447 height 31
click at [1006, 553] on button "Print Packing Slip" at bounding box center [1038, 545] width 122 height 31
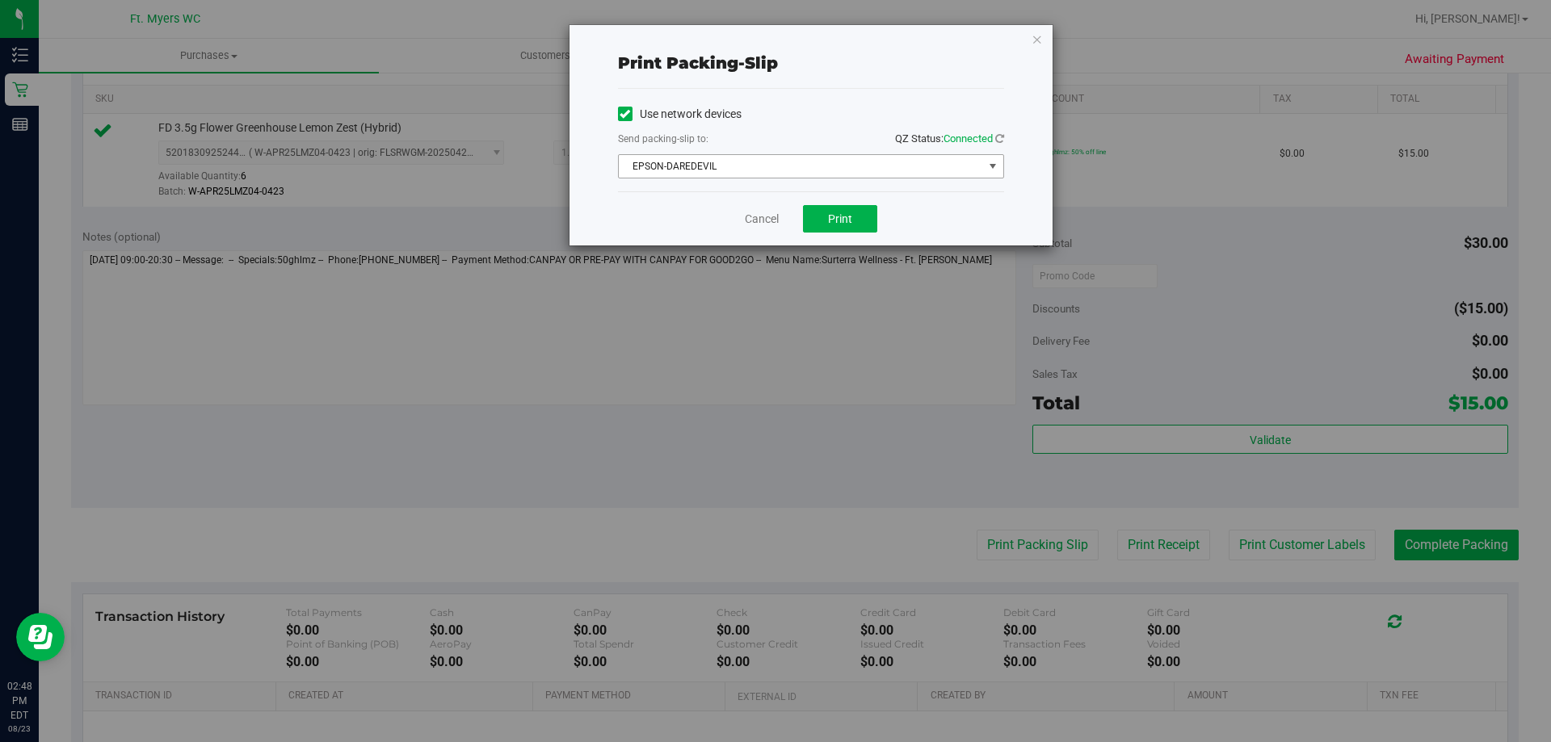
click at [862, 168] on span "EPSON-DAREDEVIL" at bounding box center [801, 166] width 364 height 23
click at [788, 118] on div "Use network devices" at bounding box center [811, 114] width 386 height 24
click at [851, 208] on button "Print" at bounding box center [840, 218] width 74 height 27
click at [1032, 41] on icon "button" at bounding box center [1036, 38] width 11 height 19
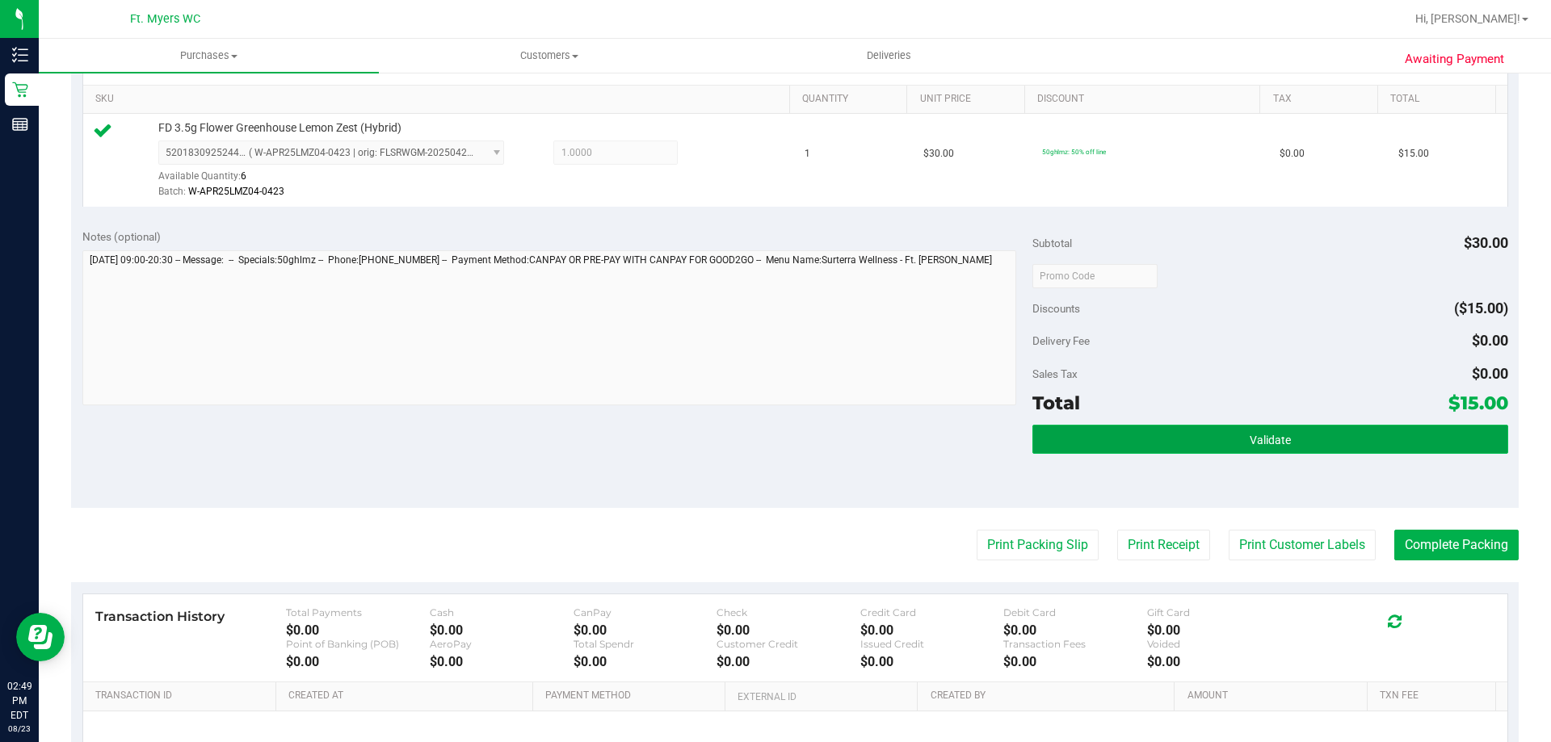
click at [1134, 441] on button "Validate" at bounding box center [1269, 439] width 475 height 29
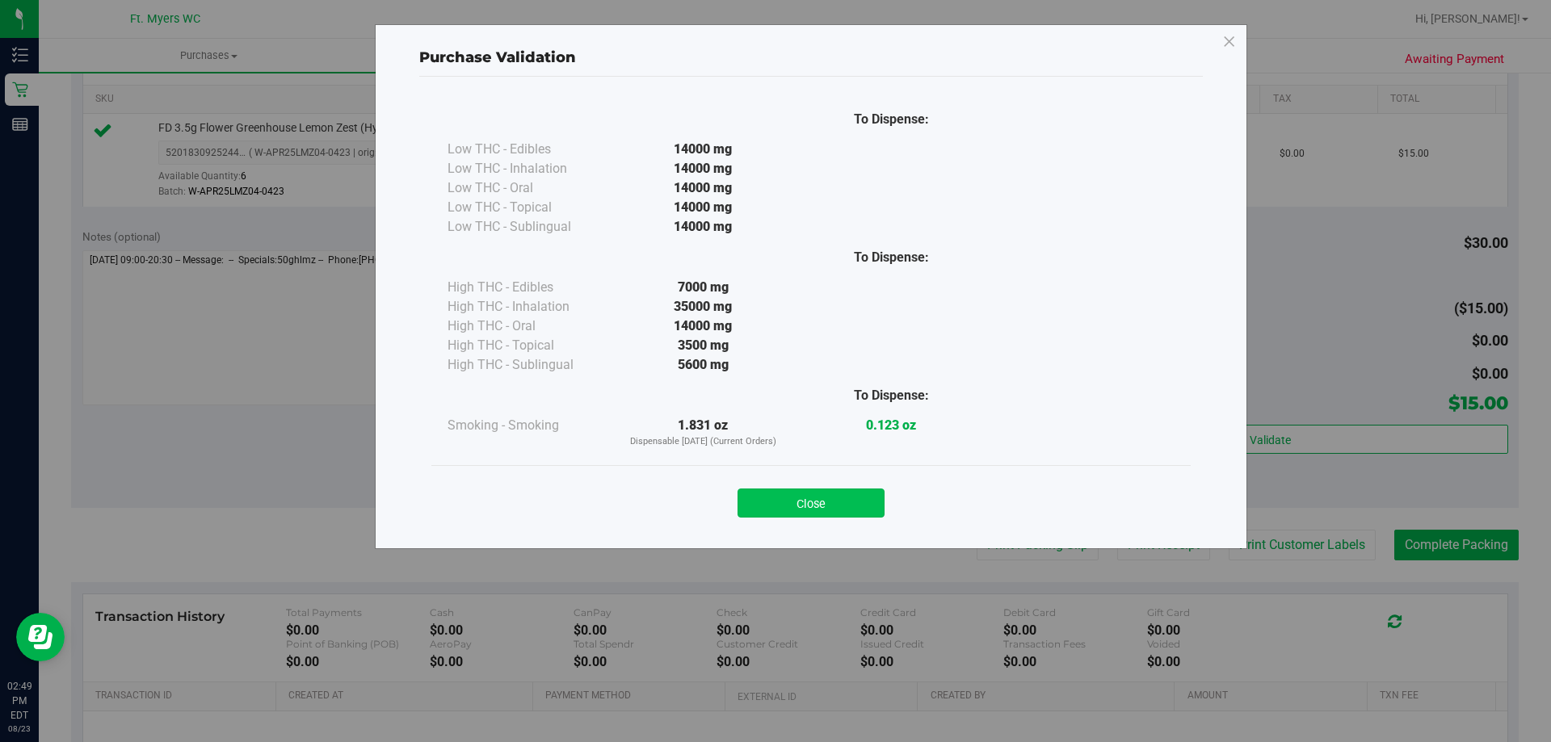
click at [825, 503] on button "Close" at bounding box center [810, 503] width 147 height 29
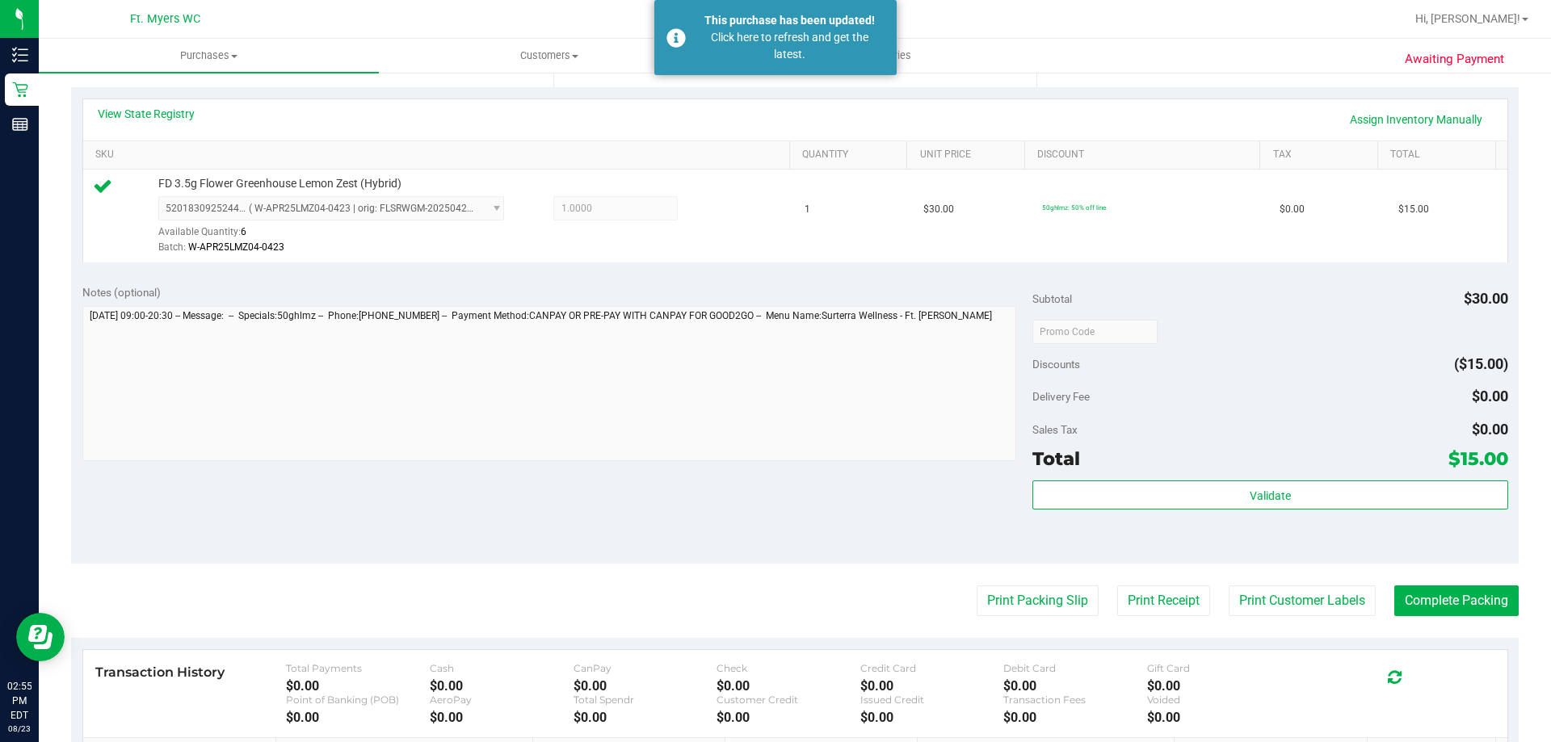
scroll to position [323, 0]
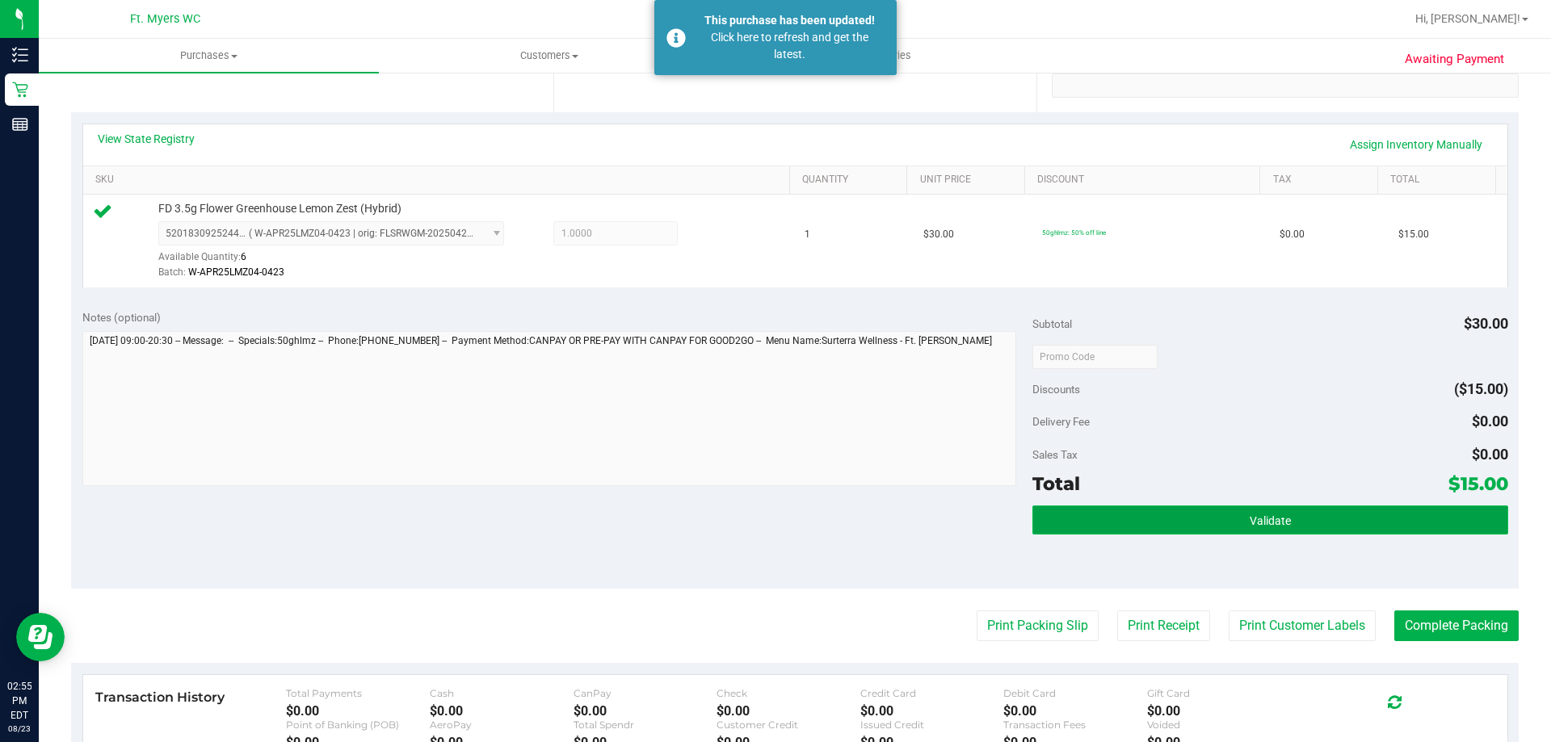
click at [1146, 506] on button "Validate" at bounding box center [1269, 520] width 475 height 29
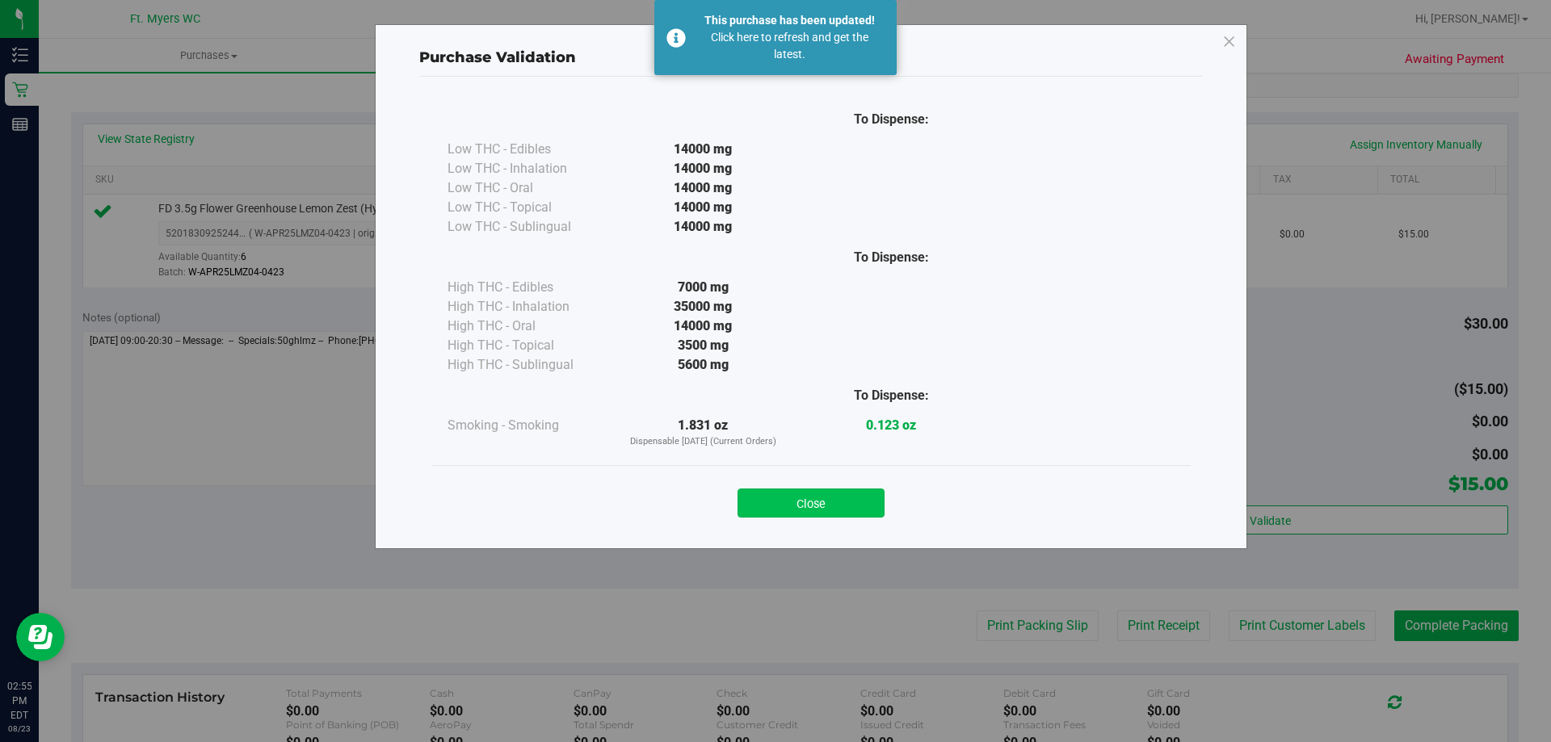
click at [851, 504] on button "Close" at bounding box center [810, 503] width 147 height 29
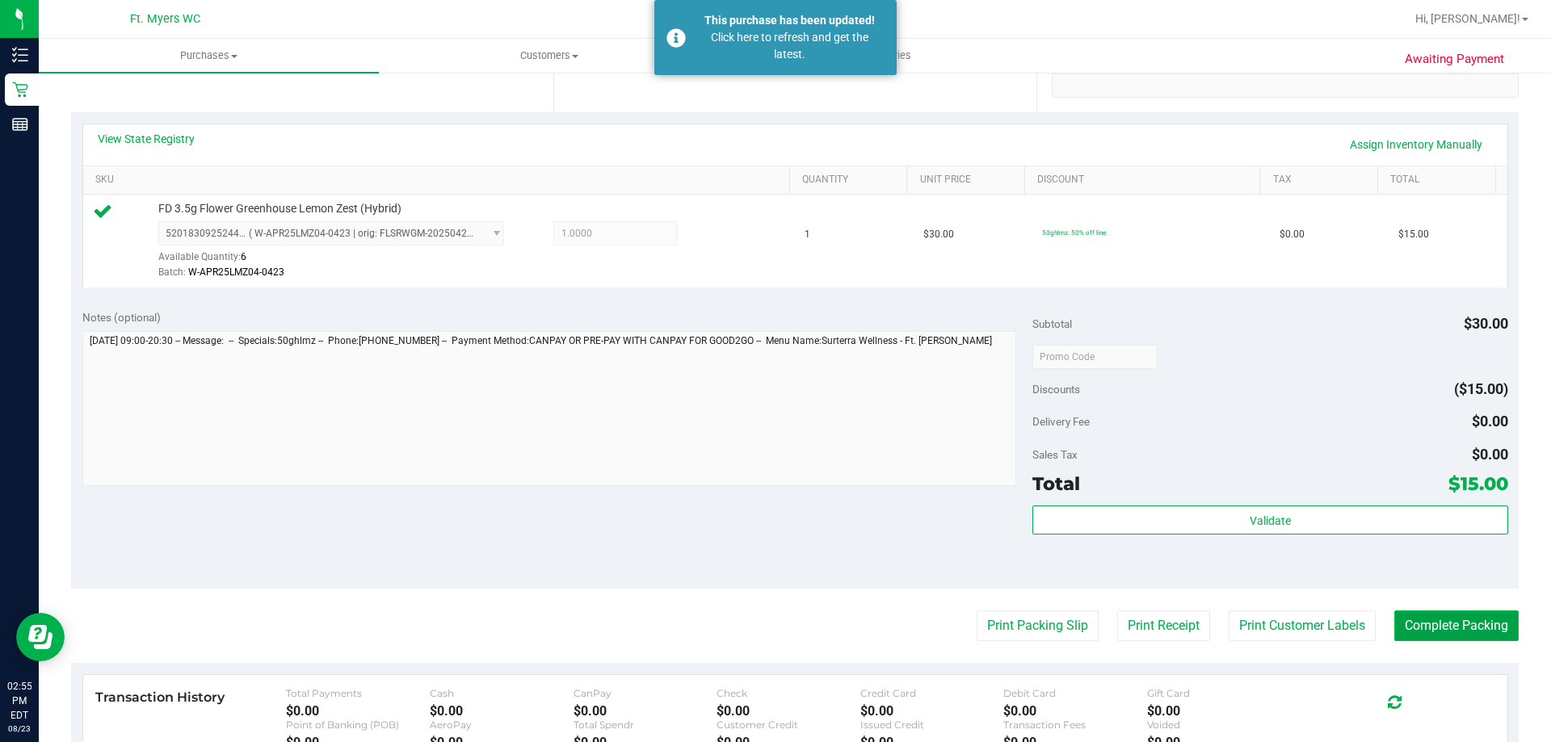
click at [1444, 626] on button "Complete Packing" at bounding box center [1456, 626] width 124 height 31
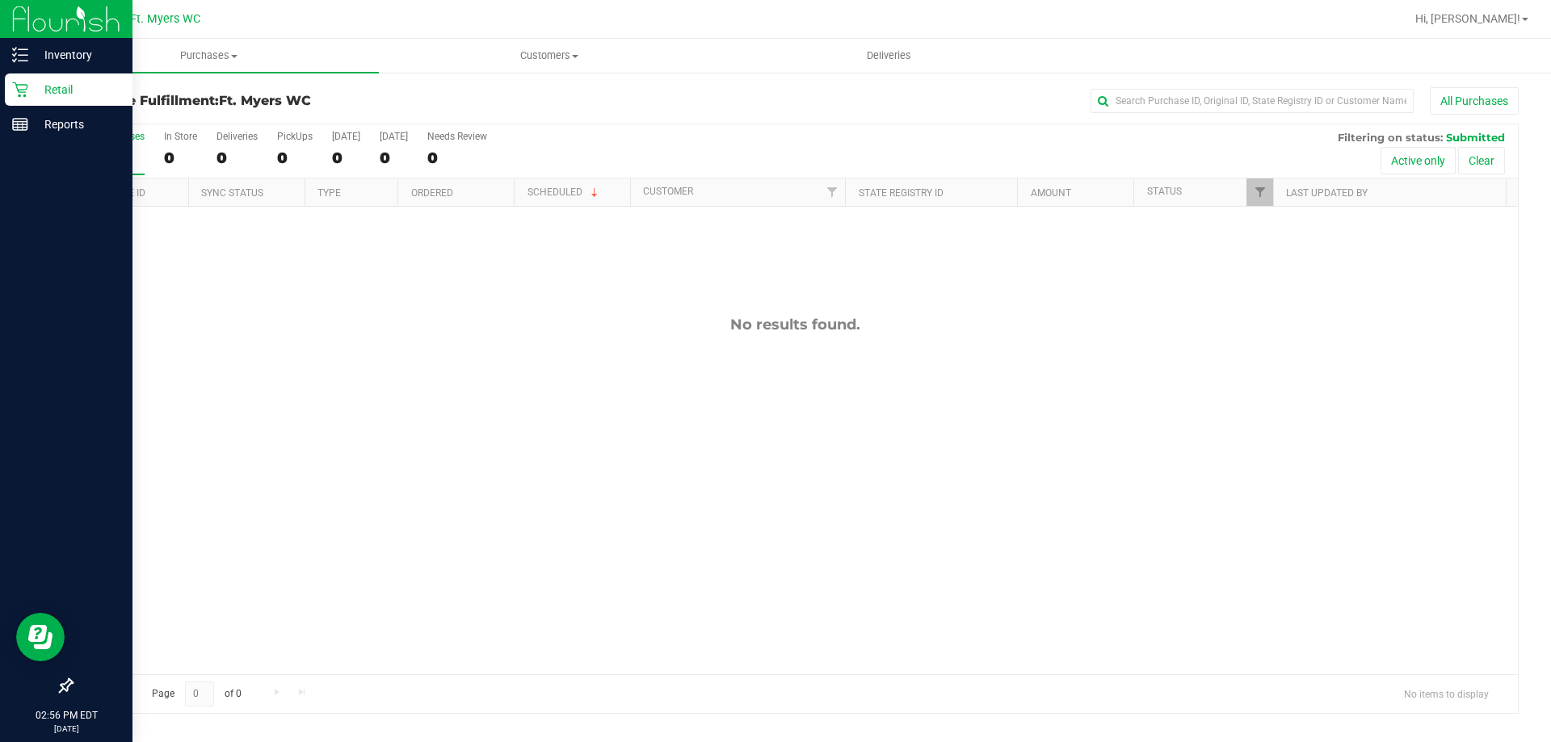
click at [28, 86] on p "Retail" at bounding box center [76, 89] width 97 height 19
